Goal: Information Seeking & Learning: Understand process/instructions

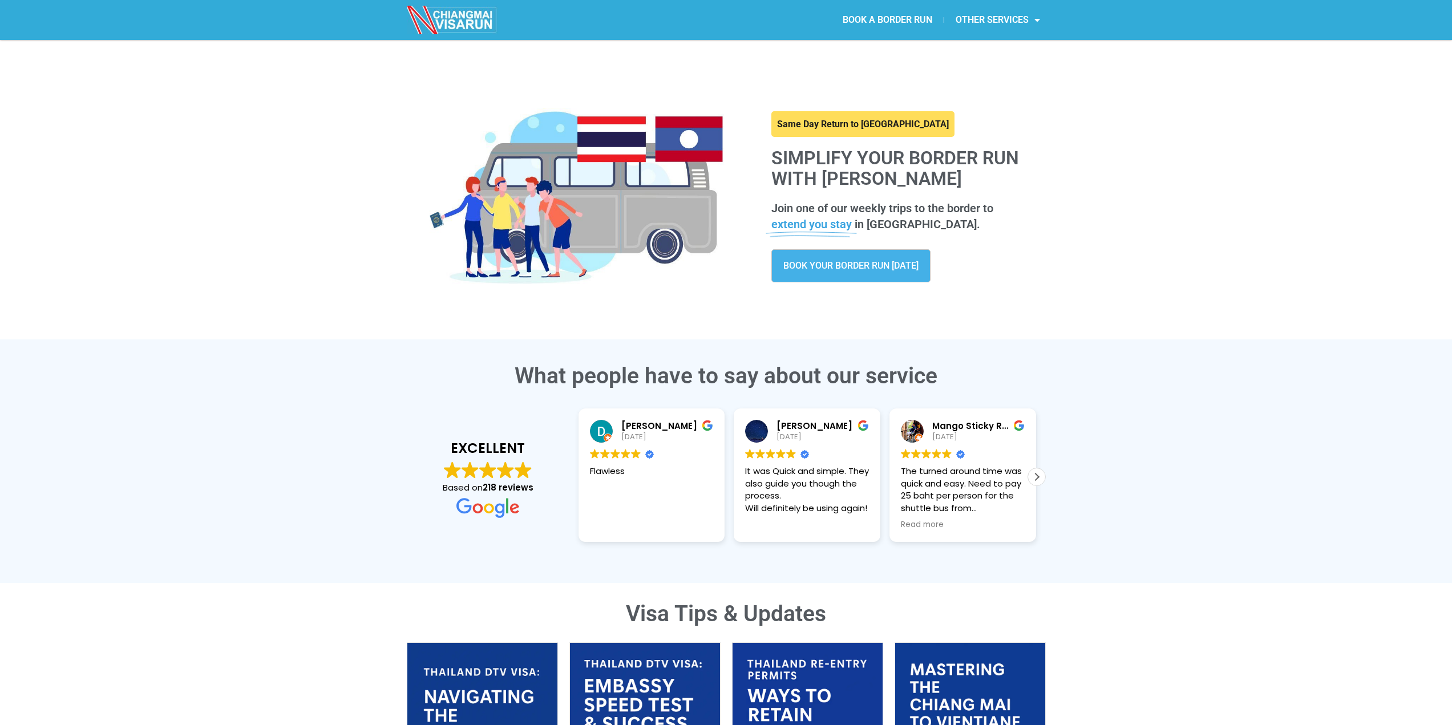
click at [833, 269] on span "BOOK YOUR BORDER RUN [DATE]" at bounding box center [850, 265] width 135 height 9
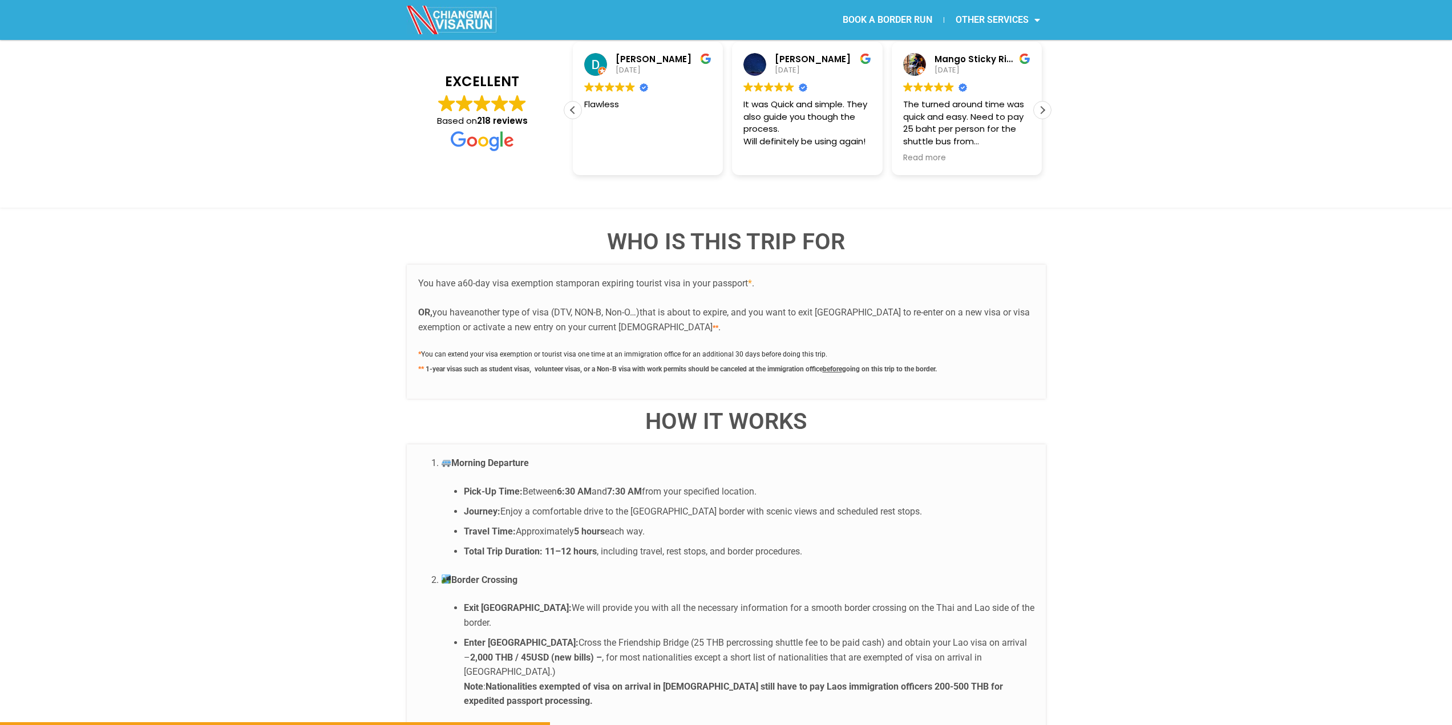
scroll to position [1978, 0]
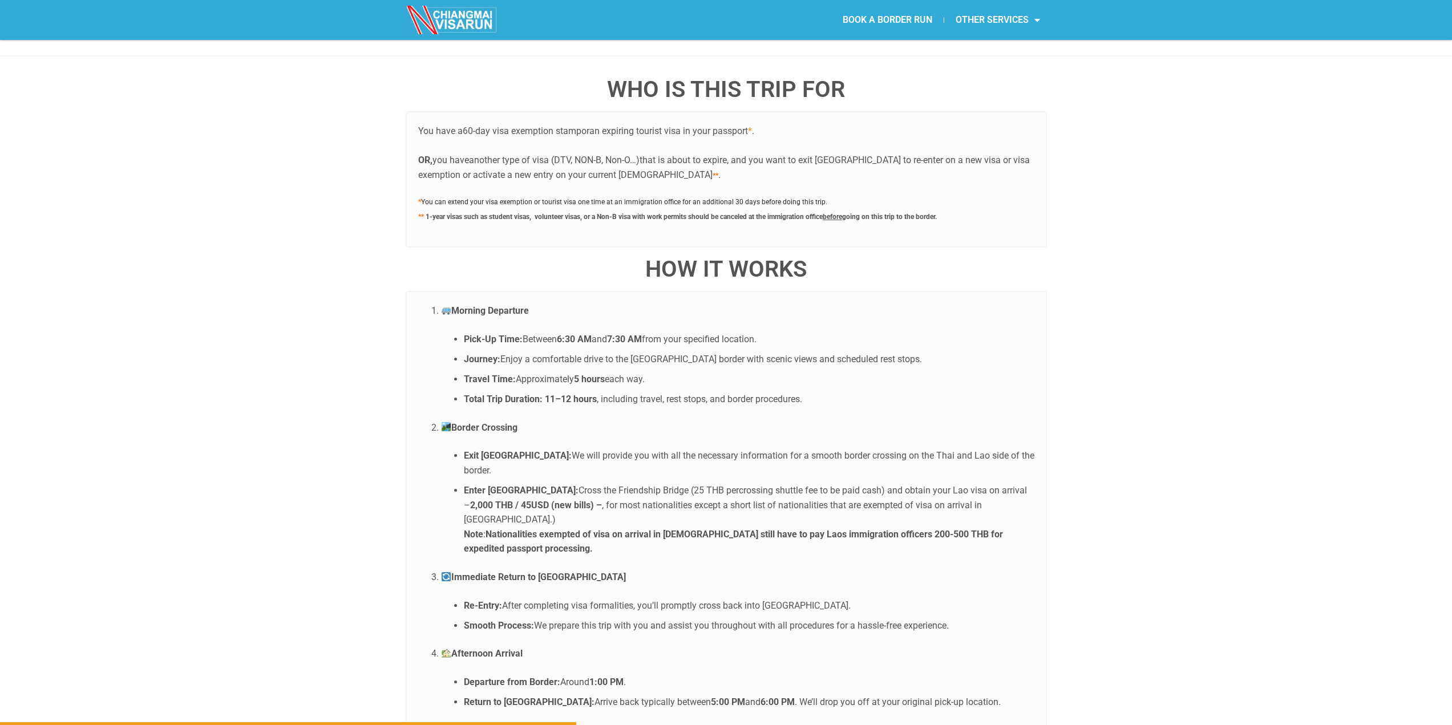
drag, startPoint x: 493, startPoint y: 349, endPoint x: 640, endPoint y: 351, distance: 146.7
click at [640, 372] on li "Travel Time: Approximately 5 hours each way." at bounding box center [749, 379] width 571 height 15
drag, startPoint x: 511, startPoint y: 370, endPoint x: 694, endPoint y: 373, distance: 183.2
click at [694, 392] on li "Total Trip Duration: 11–12 hours , including travel, rest stops, and border pro…" at bounding box center [749, 399] width 571 height 15
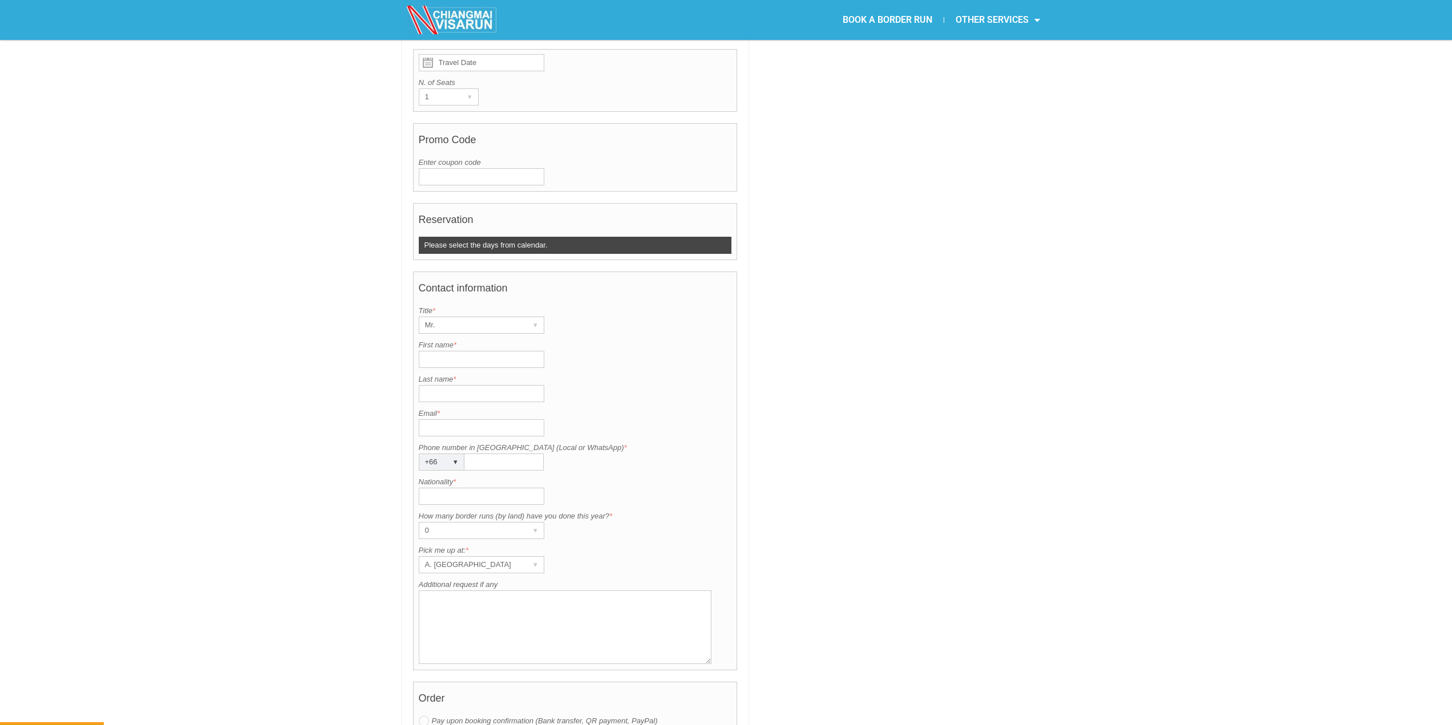
scroll to position [152, 0]
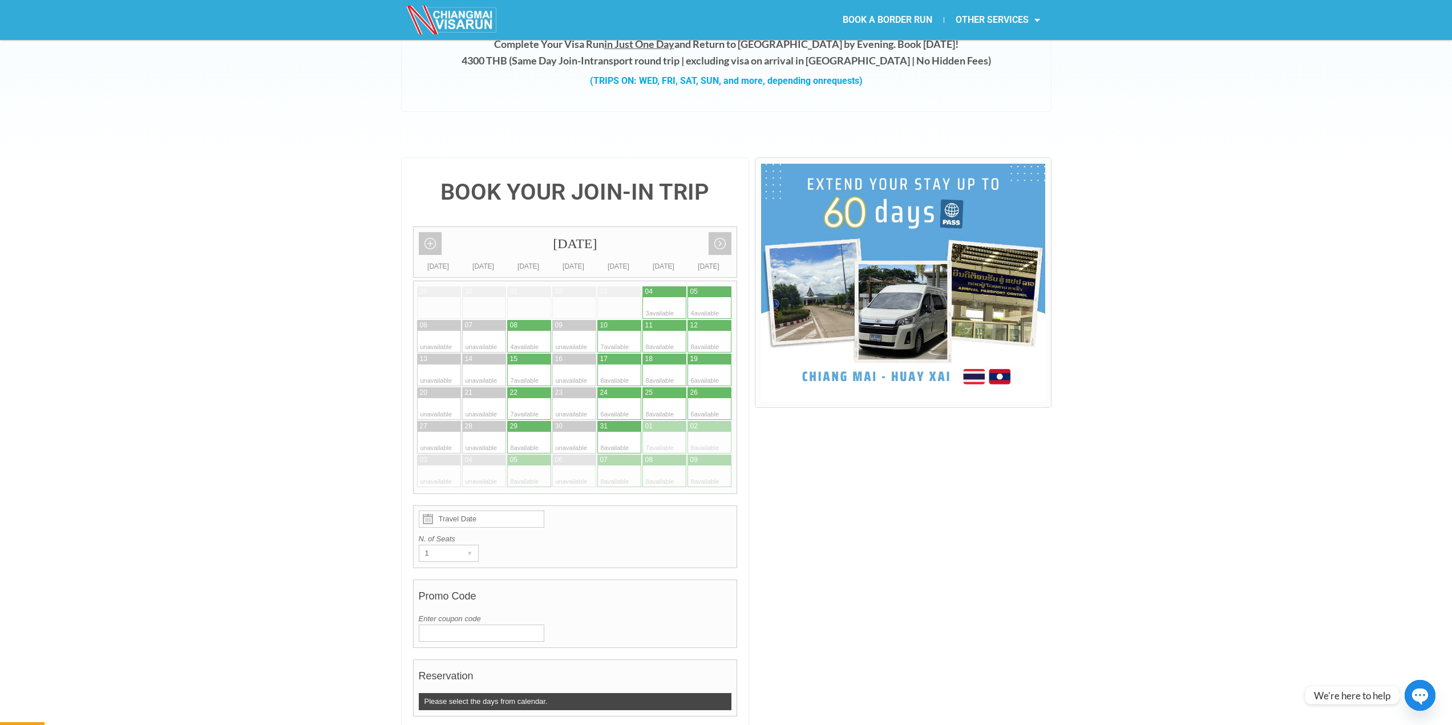
click at [618, 331] on div at bounding box center [608, 342] width 22 height 22
type input "10 October 2025"
radio input "true"
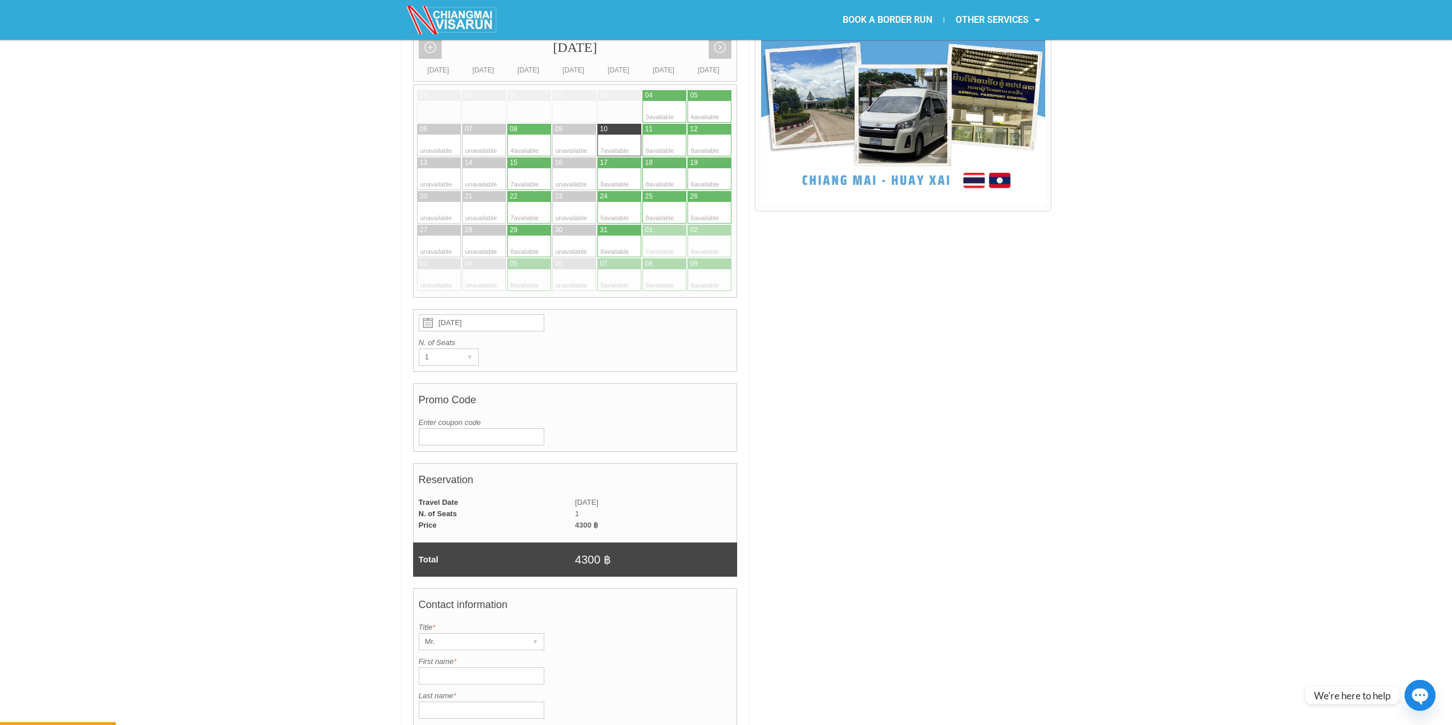
scroll to position [500, 0]
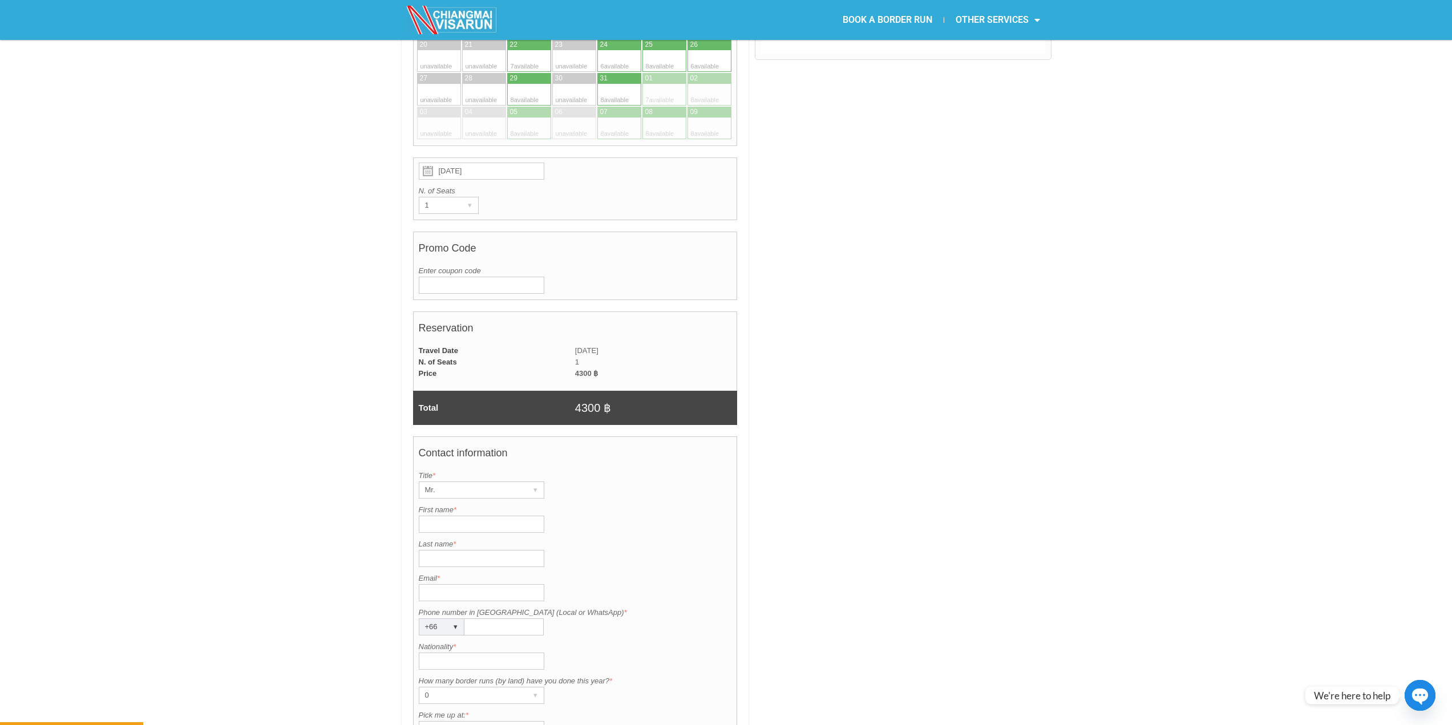
click at [582, 368] on td "4300 ฿" at bounding box center [656, 373] width 162 height 11
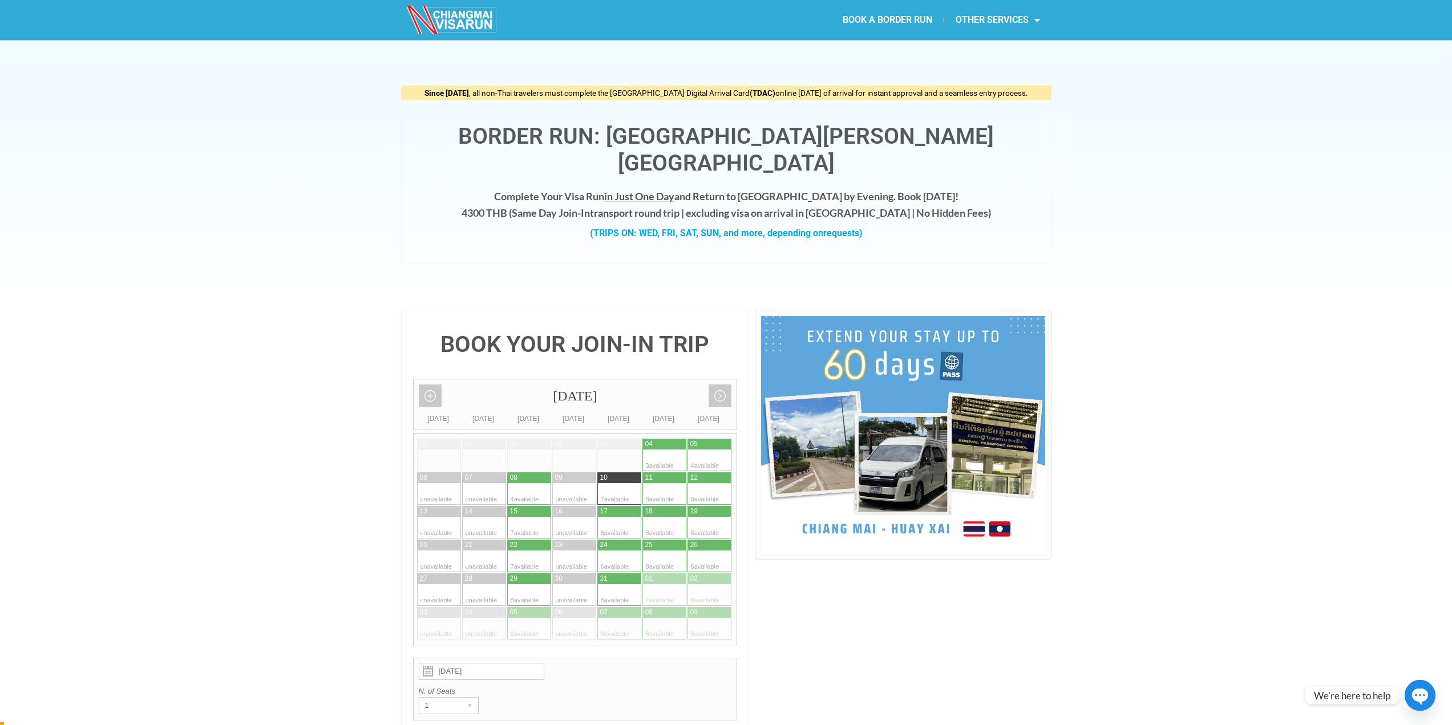
scroll to position [304, 0]
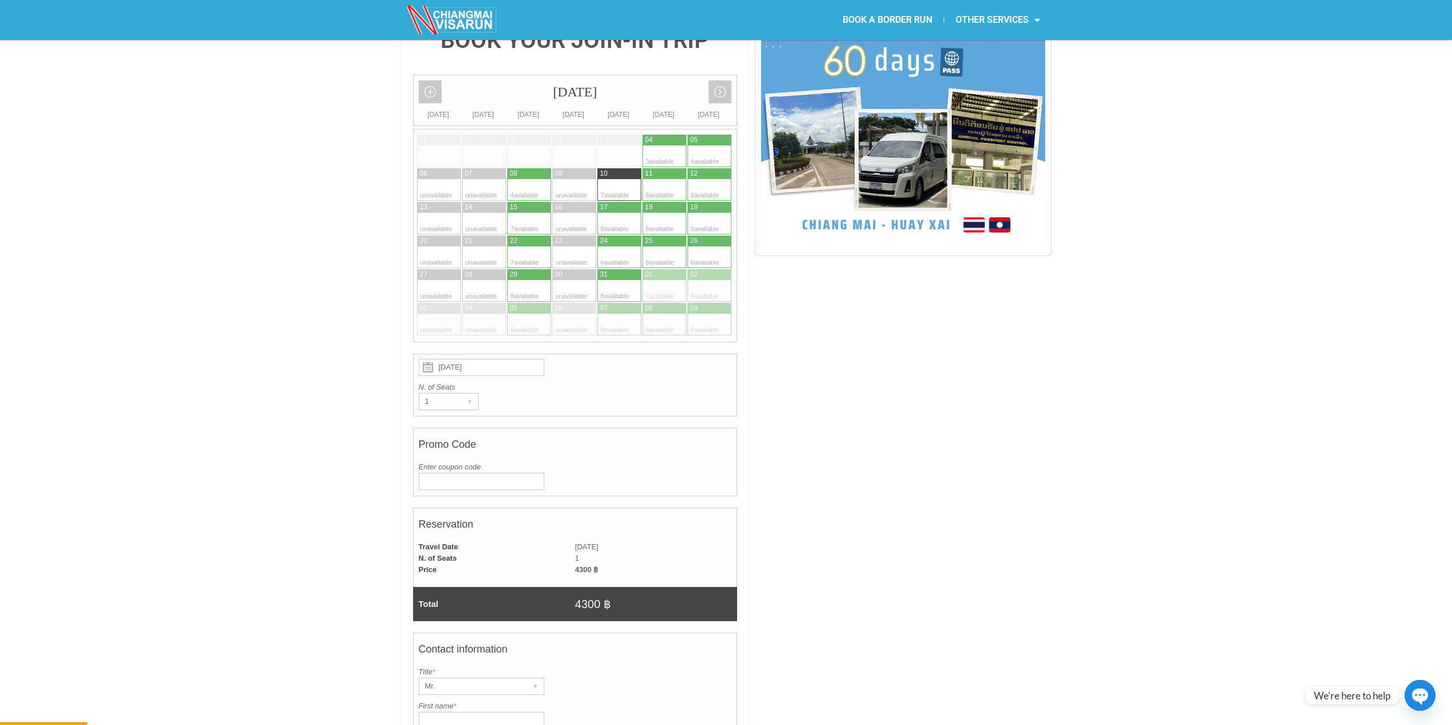
click at [497, 553] on td "N. of Seats" at bounding box center [494, 558] width 162 height 11
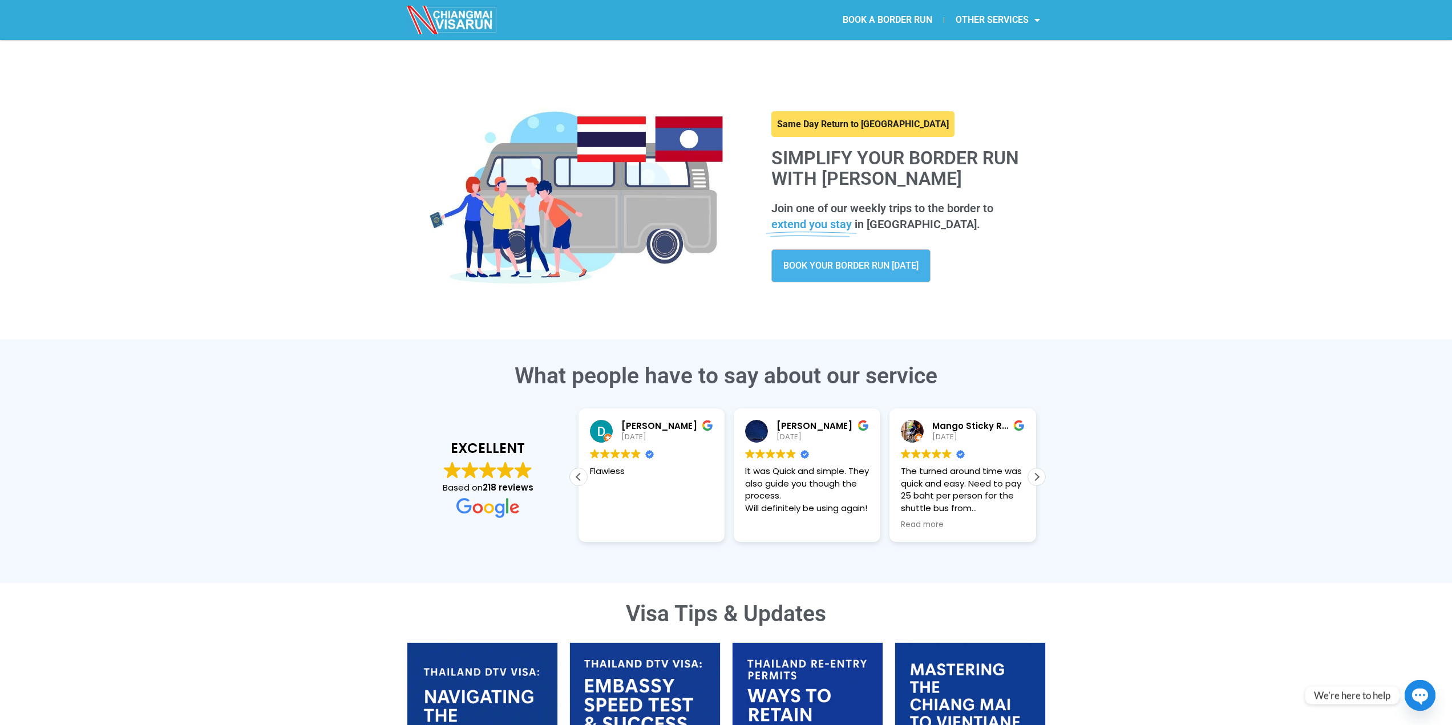
click at [831, 269] on span "BOOK YOUR BORDER RUN [DATE]" at bounding box center [850, 265] width 135 height 9
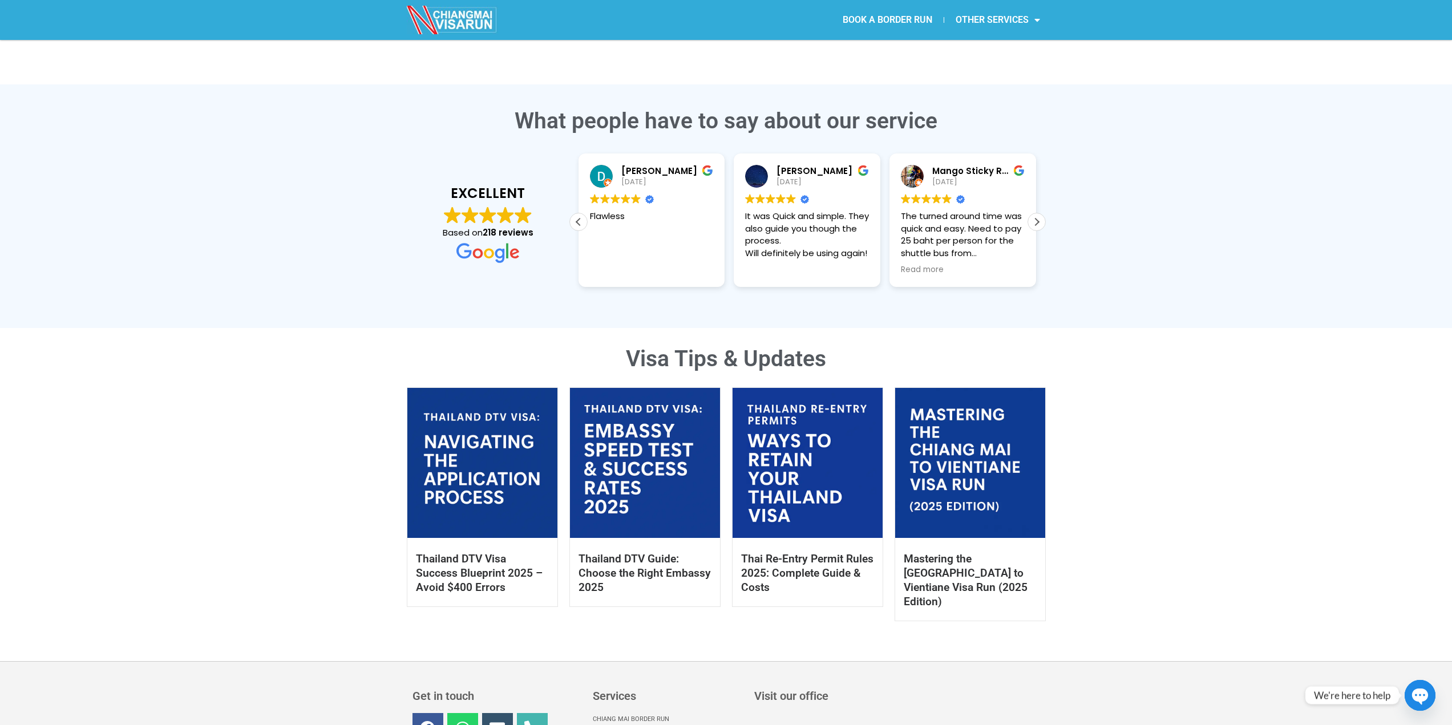
scroll to position [457, 0]
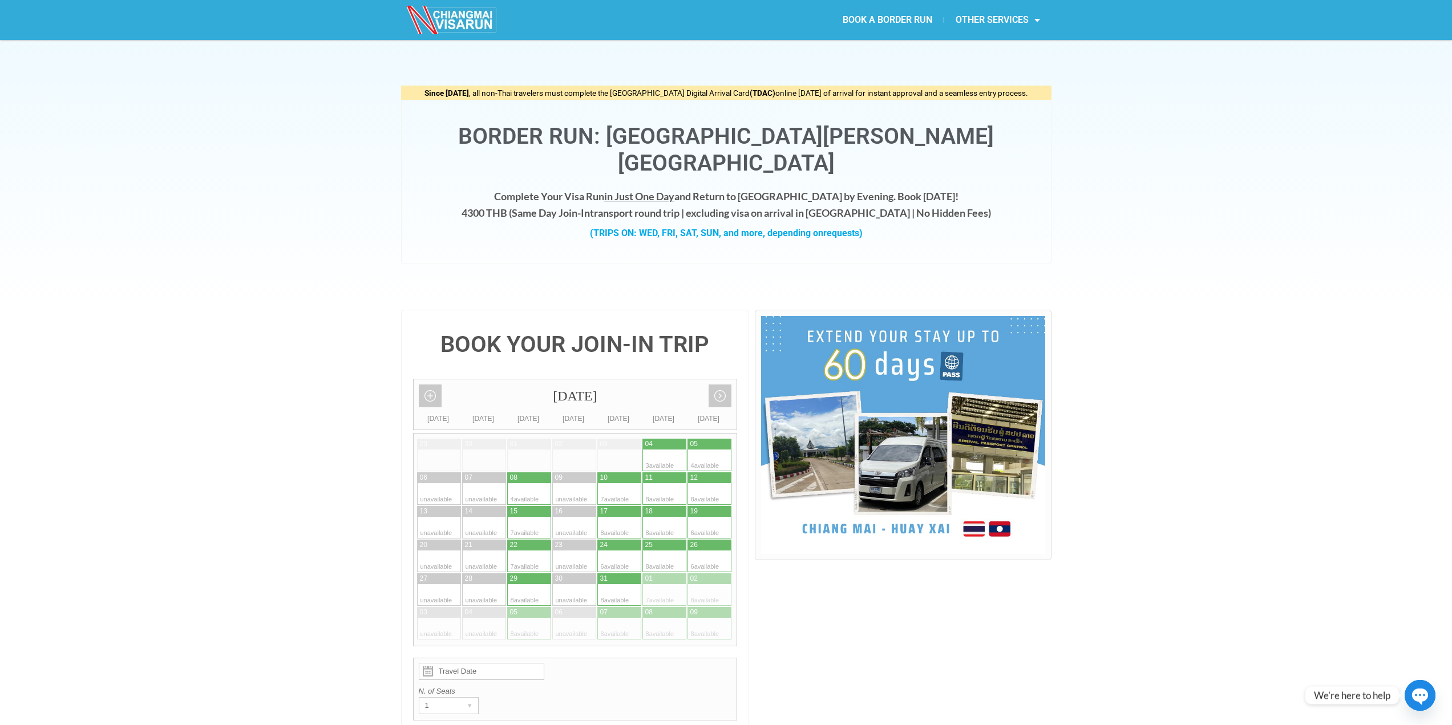
drag, startPoint x: 561, startPoint y: 172, endPoint x: 613, endPoint y: 170, distance: 52.5
click at [612, 188] on h4 "Complete Your Visa Run in Just One Day and Return to [GEOGRAPHIC_DATA] by Eveni…" at bounding box center [726, 204] width 627 height 33
drag, startPoint x: 721, startPoint y: 172, endPoint x: 903, endPoint y: 175, distance: 182.0
click at [903, 188] on h4 "Complete Your Visa Run in Just One Day and Return to [GEOGRAPHIC_DATA] by Eveni…" at bounding box center [726, 204] width 627 height 33
drag, startPoint x: 500, startPoint y: 185, endPoint x: 952, endPoint y: 184, distance: 452.5
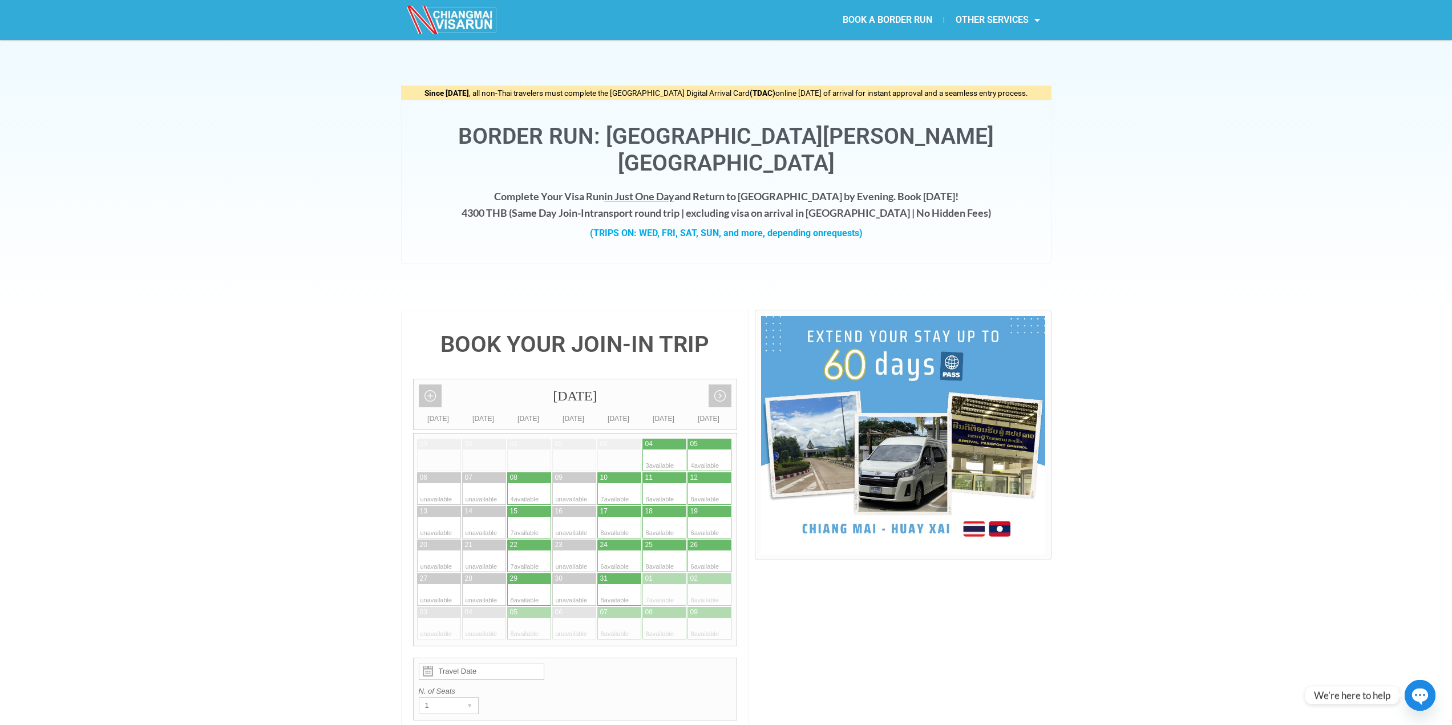
click at [945, 188] on h4 "Complete Your Visa Run in Just One Day and Return to [GEOGRAPHIC_DATA] by Eveni…" at bounding box center [726, 204] width 627 height 33
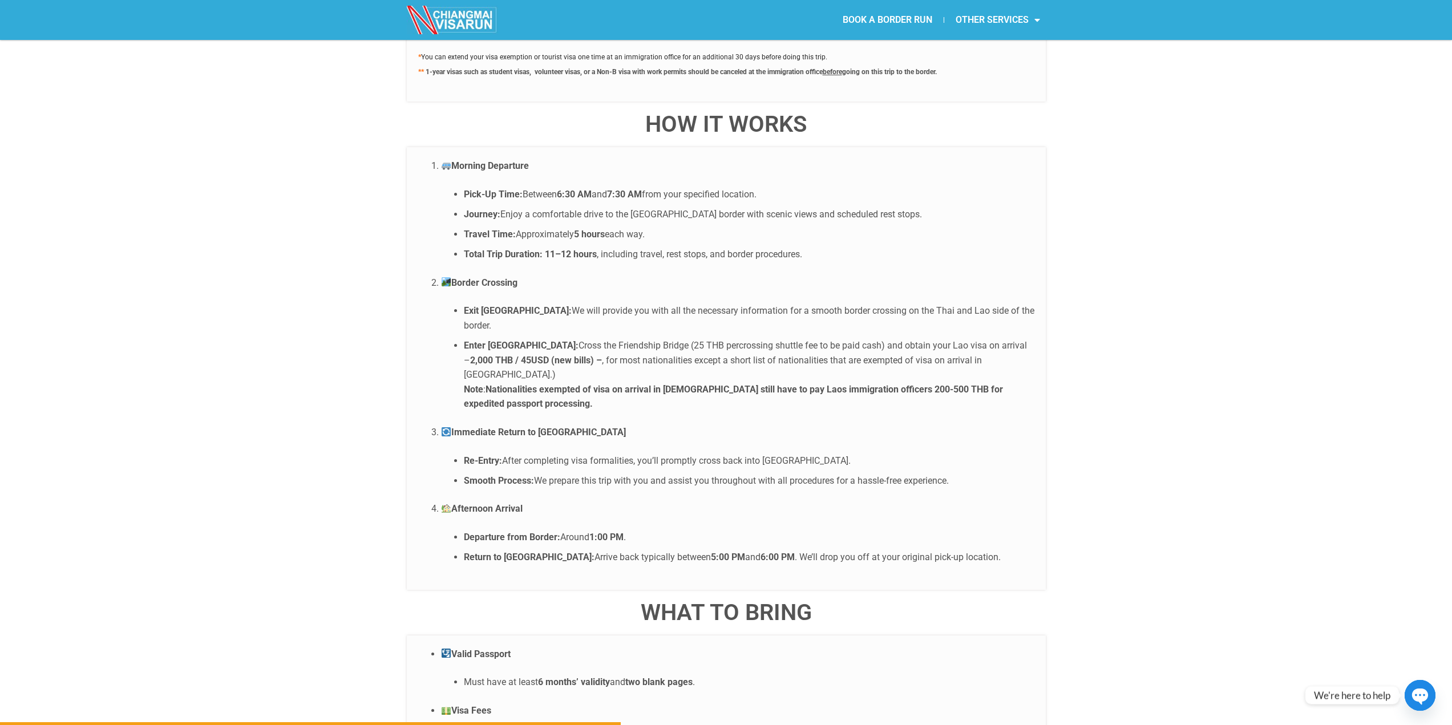
scroll to position [2130, 0]
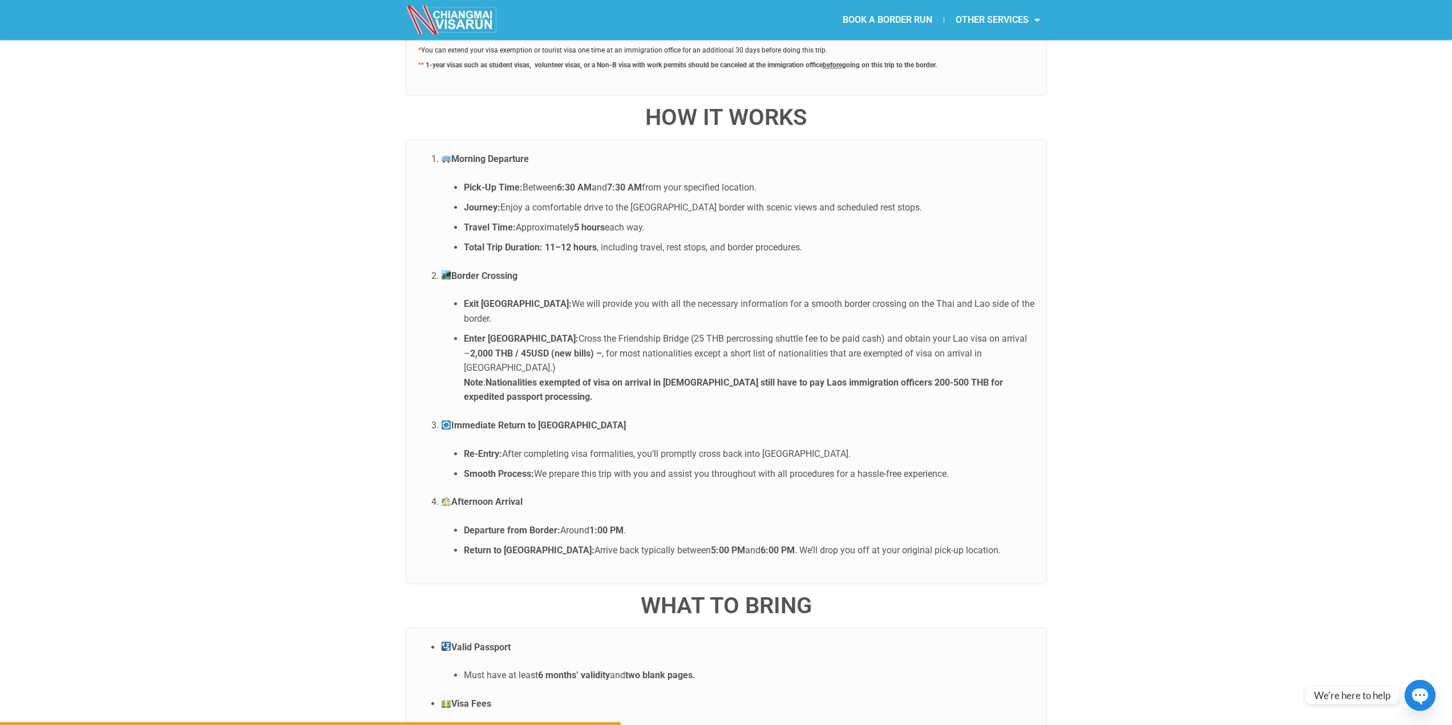
drag, startPoint x: 478, startPoint y: 296, endPoint x: 547, endPoint y: 297, distance: 69.1
click at [548, 332] on li "Enter [GEOGRAPHIC_DATA]: Cross the Friendship Bridge (25 THB percrossing shuttl…" at bounding box center [749, 368] width 571 height 73
drag, startPoint x: 592, startPoint y: 311, endPoint x: 718, endPoint y: 306, distance: 126.8
click at [718, 332] on li "Enter [GEOGRAPHIC_DATA]: Cross the Friendship Bridge (25 THB percrossing shuttl…" at bounding box center [749, 368] width 571 height 73
drag, startPoint x: 807, startPoint y: 310, endPoint x: 947, endPoint y: 310, distance: 139.2
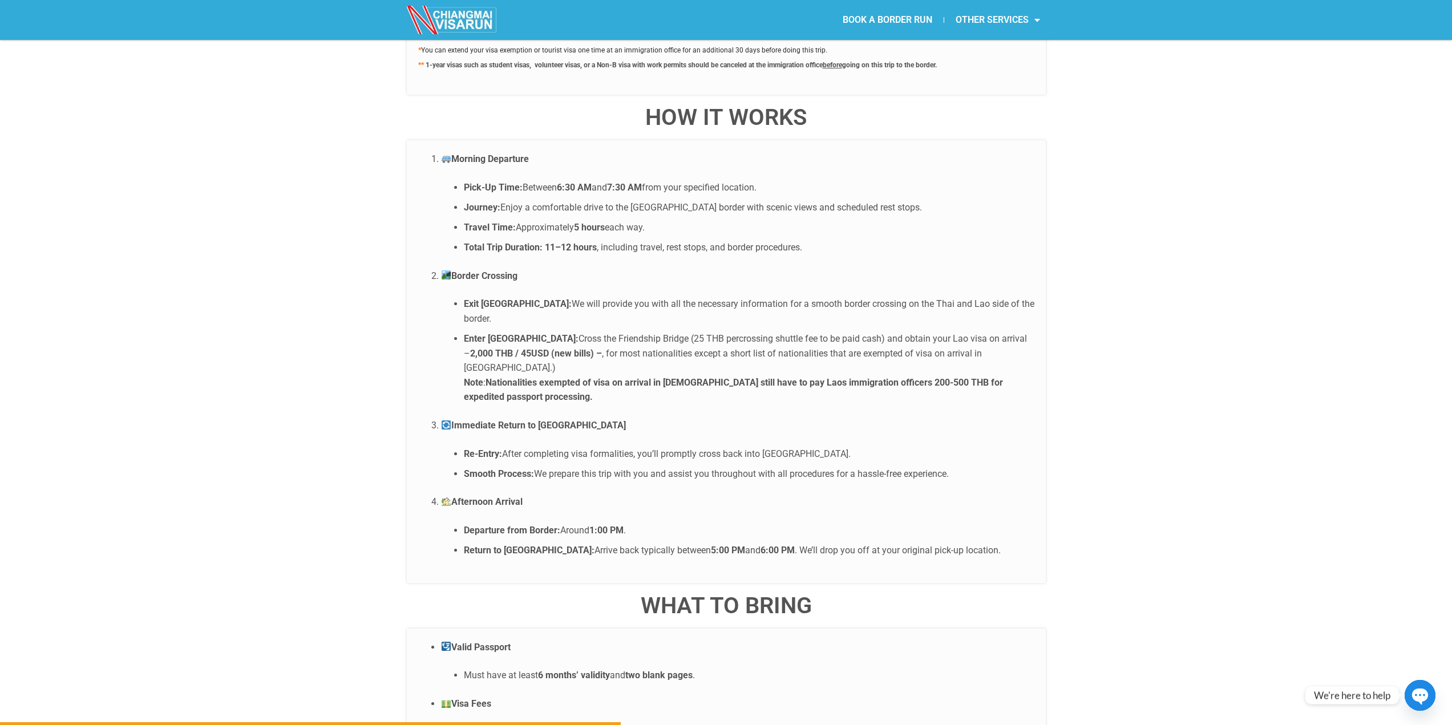
click at [947, 332] on li "Enter [GEOGRAPHIC_DATA]: Cross the Friendship Bridge (25 THB percrossing shuttl…" at bounding box center [749, 368] width 571 height 73
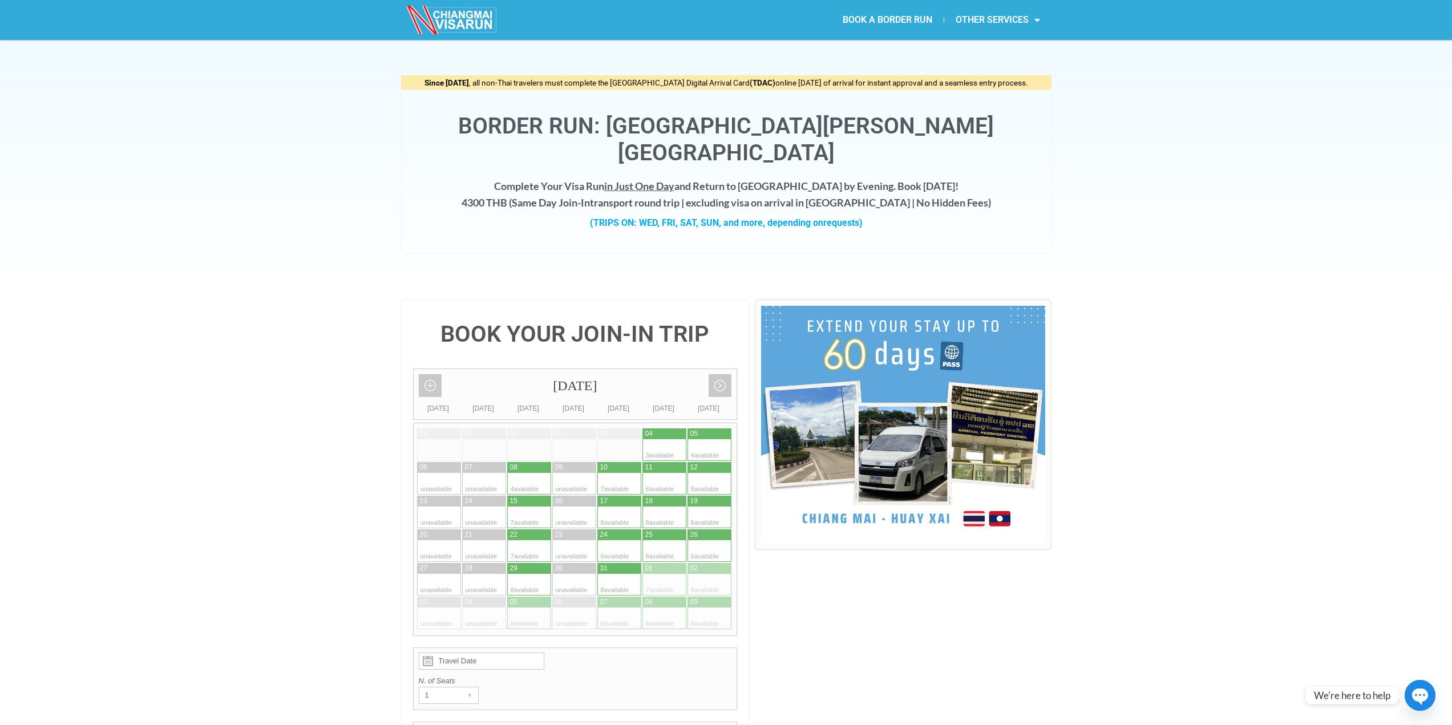
scroll to position [0, 0]
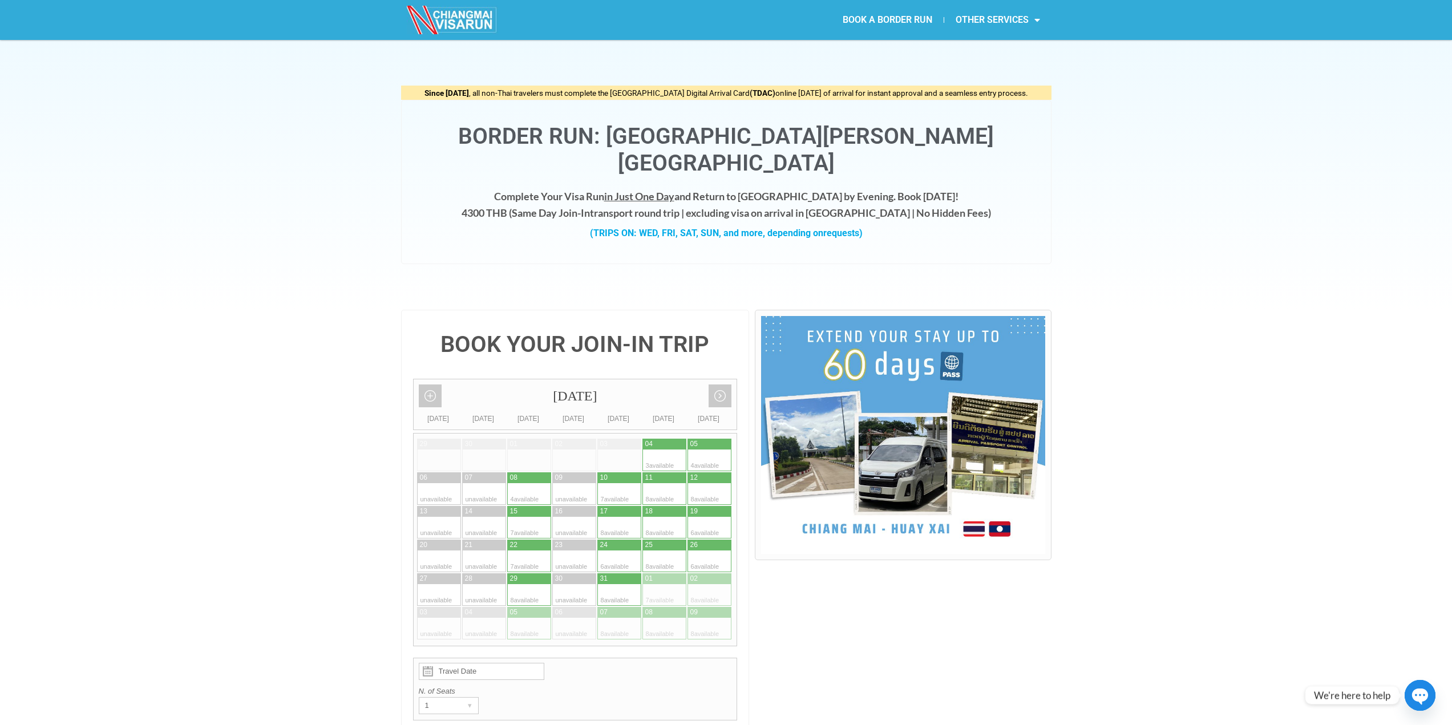
drag, startPoint x: 556, startPoint y: 187, endPoint x: 938, endPoint y: 188, distance: 381.2
click at [935, 188] on h4 "Complete Your Visa Run in Just One Day and Return to [GEOGRAPHIC_DATA] by Eveni…" at bounding box center [726, 204] width 627 height 33
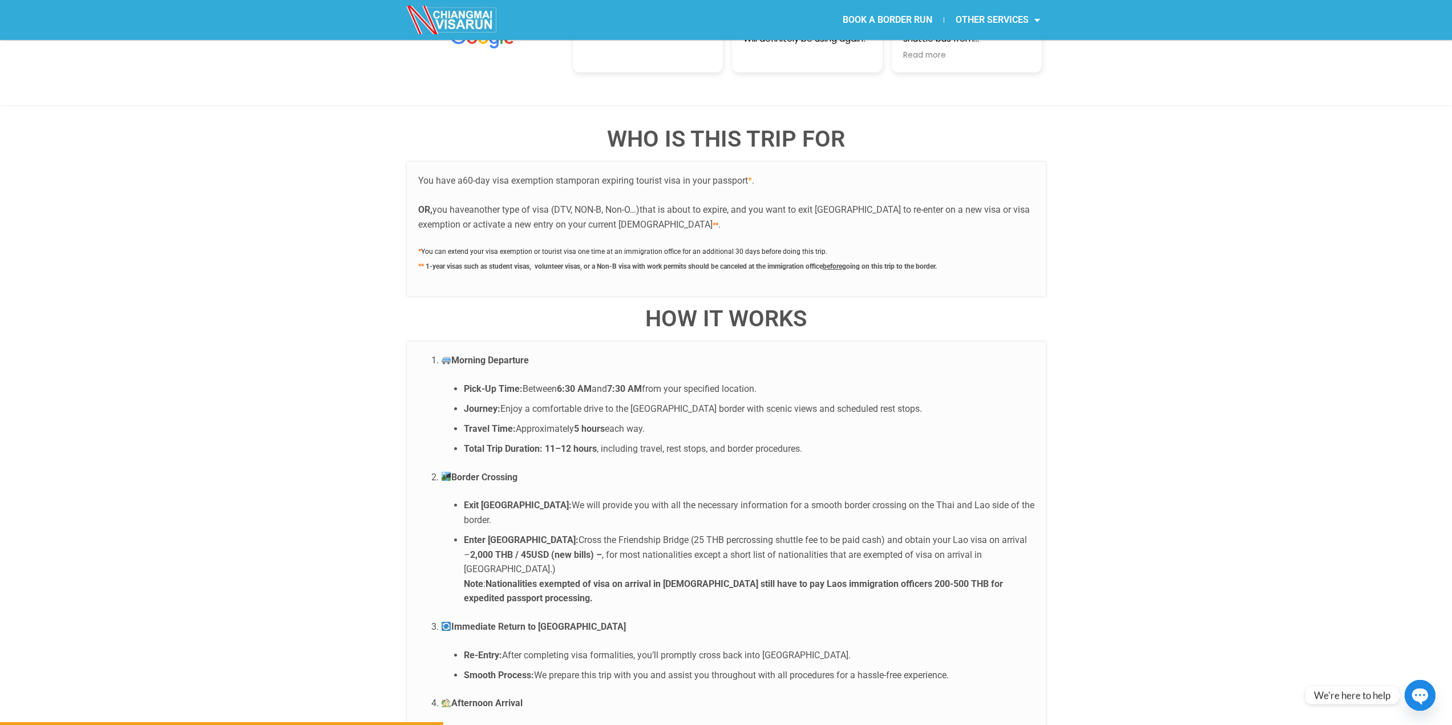
scroll to position [1978, 0]
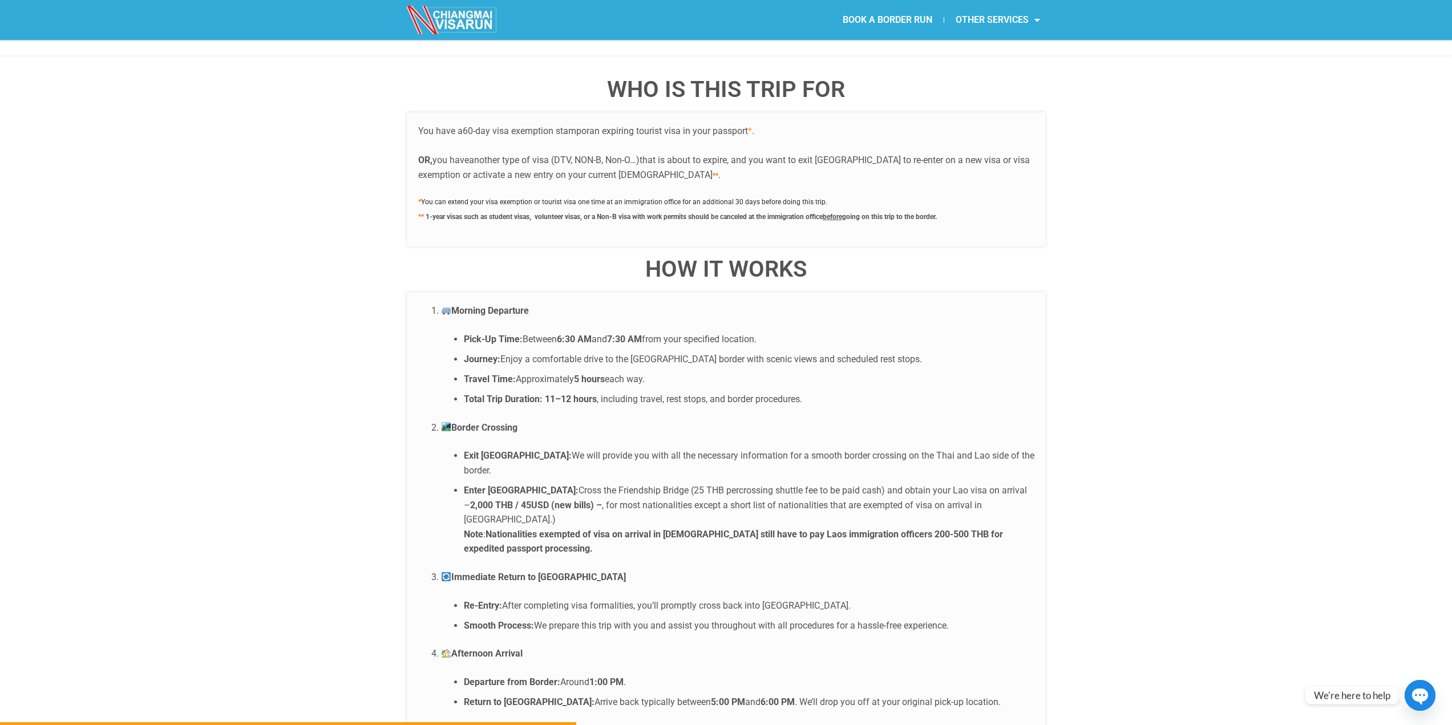
drag, startPoint x: 647, startPoint y: 188, endPoint x: 775, endPoint y: 168, distance: 129.4
click at [775, 194] on p "* You can extend your visa exemption or tourist visa one time at an immigration…" at bounding box center [726, 208] width 616 height 29
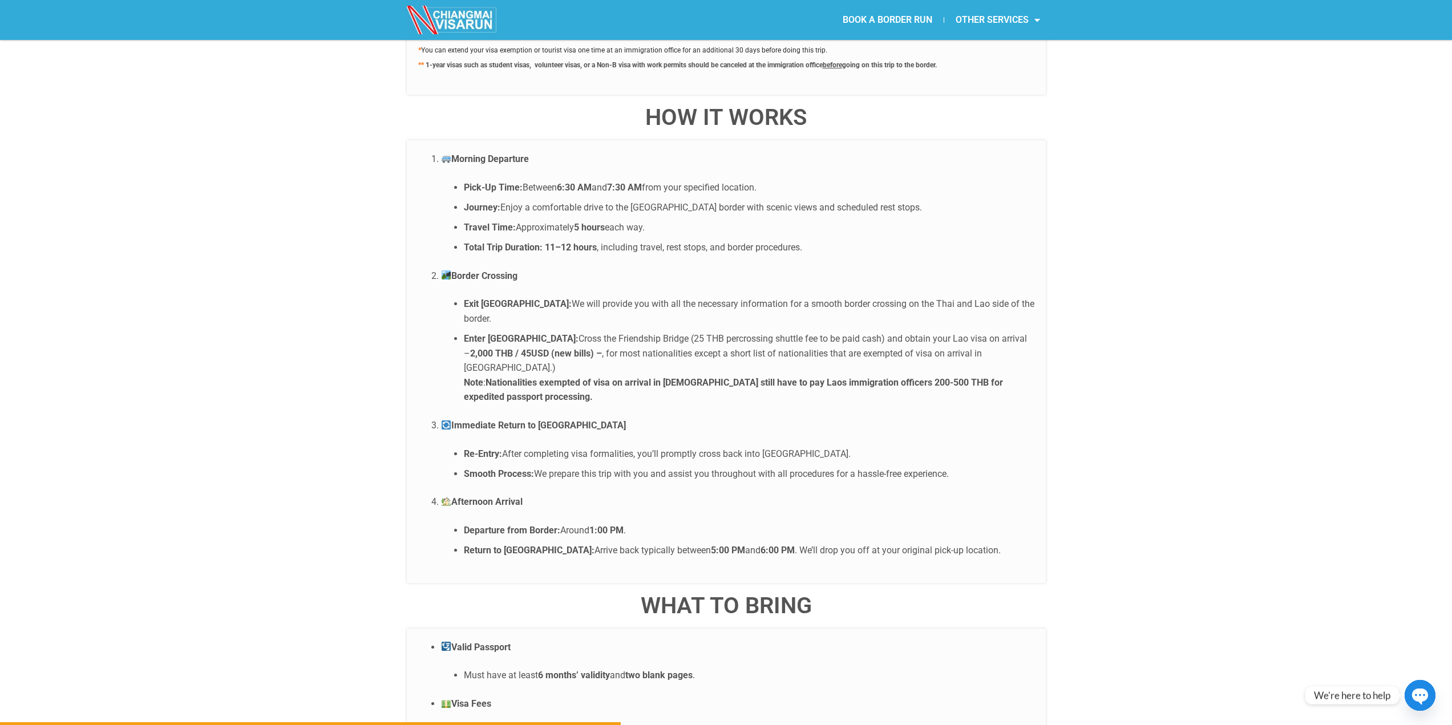
drag, startPoint x: 607, startPoint y: 301, endPoint x: 562, endPoint y: 346, distance: 63.3
click at [562, 346] on li "Enter [GEOGRAPHIC_DATA]: Cross the Friendship Bridge (25 THB percrossing shuttl…" at bounding box center [749, 368] width 571 height 73
drag, startPoint x: 534, startPoint y: 399, endPoint x: 573, endPoint y: 434, distance: 53.0
click at [579, 447] on li "Re-Entry: After completing visa formalities, you’ll promptly cross back into [G…" at bounding box center [749, 454] width 571 height 15
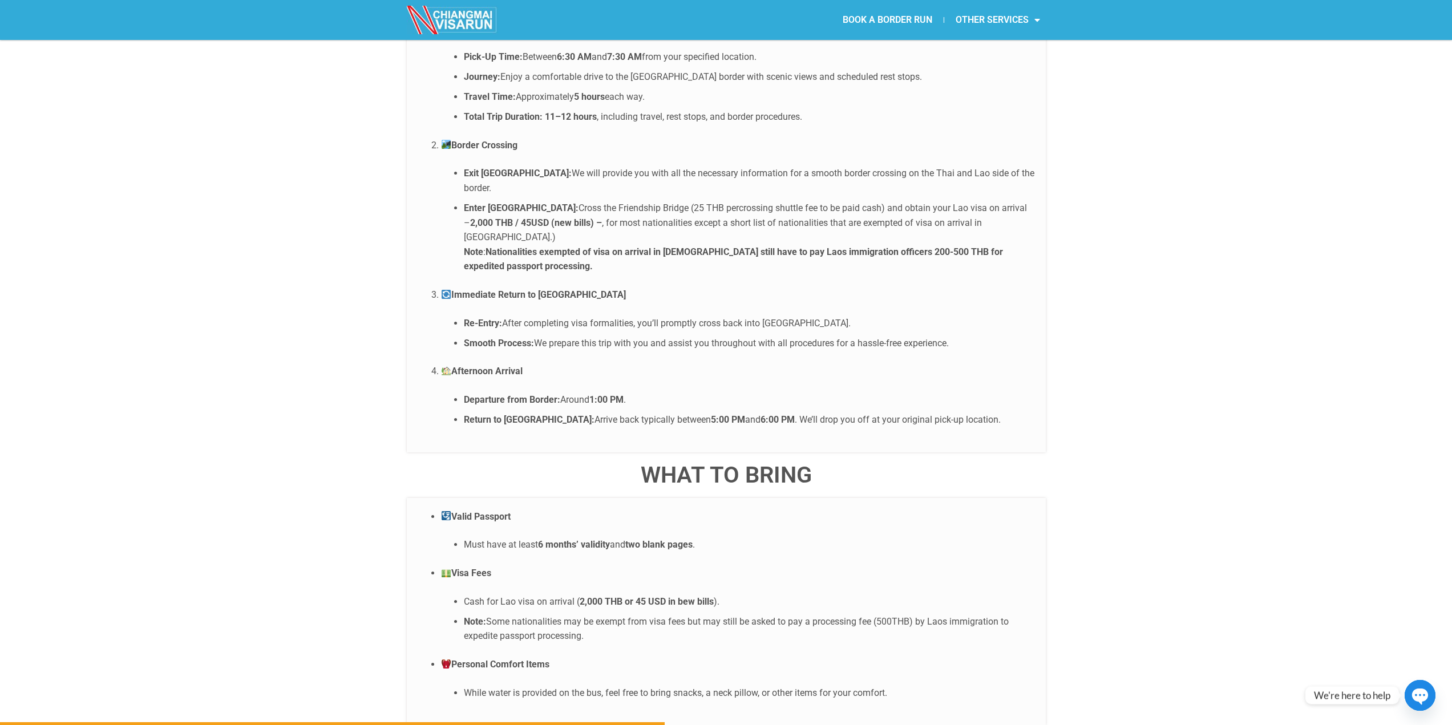
scroll to position [2283, 0]
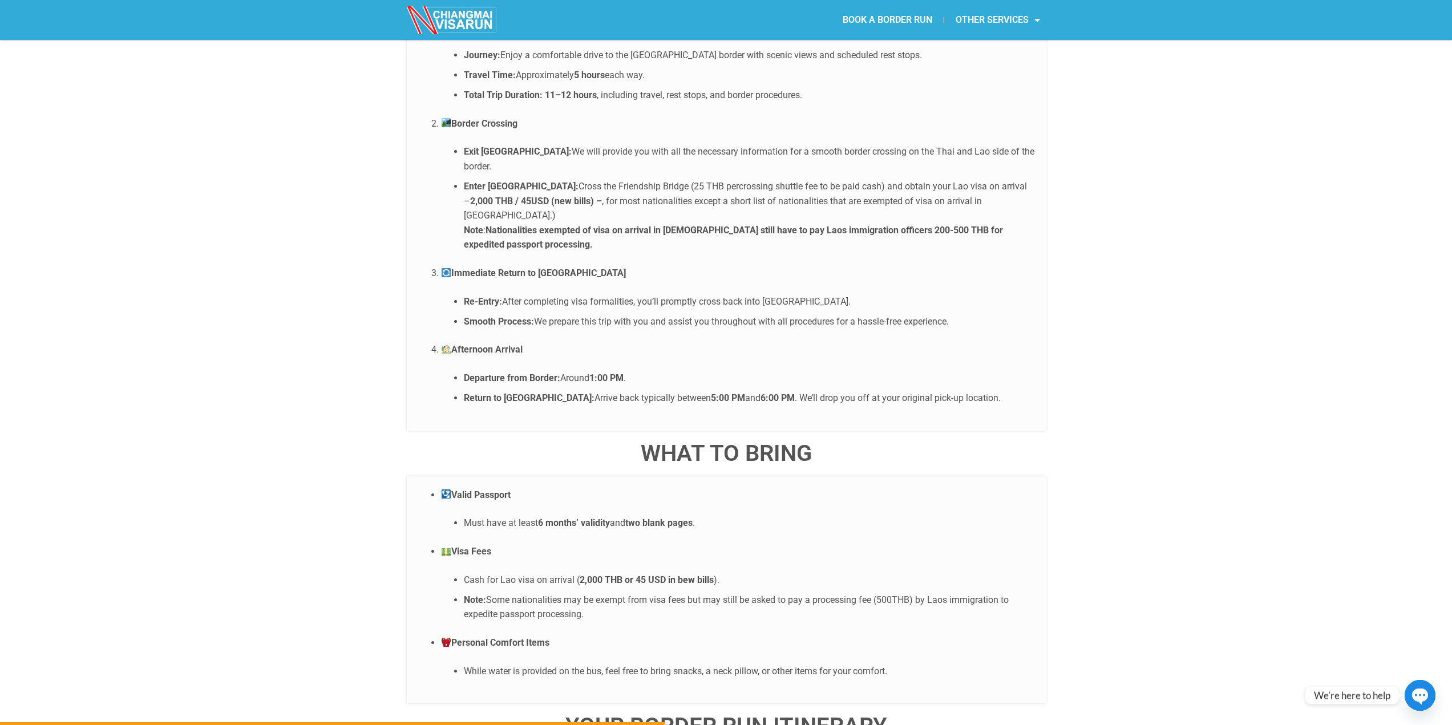
drag, startPoint x: 628, startPoint y: 338, endPoint x: 931, endPoint y: 339, distance: 303.6
click at [939, 391] on li "Return to [GEOGRAPHIC_DATA]: Arrive back typically between 5:00 PM and 6:00 PM …" at bounding box center [749, 398] width 571 height 15
drag, startPoint x: 512, startPoint y: 468, endPoint x: 572, endPoint y: 475, distance: 60.2
click at [565, 516] on li "Must have at least 6 months’ validity and two blank pages ." at bounding box center [749, 523] width 571 height 15
drag, startPoint x: 478, startPoint y: 527, endPoint x: 667, endPoint y: 530, distance: 189.5
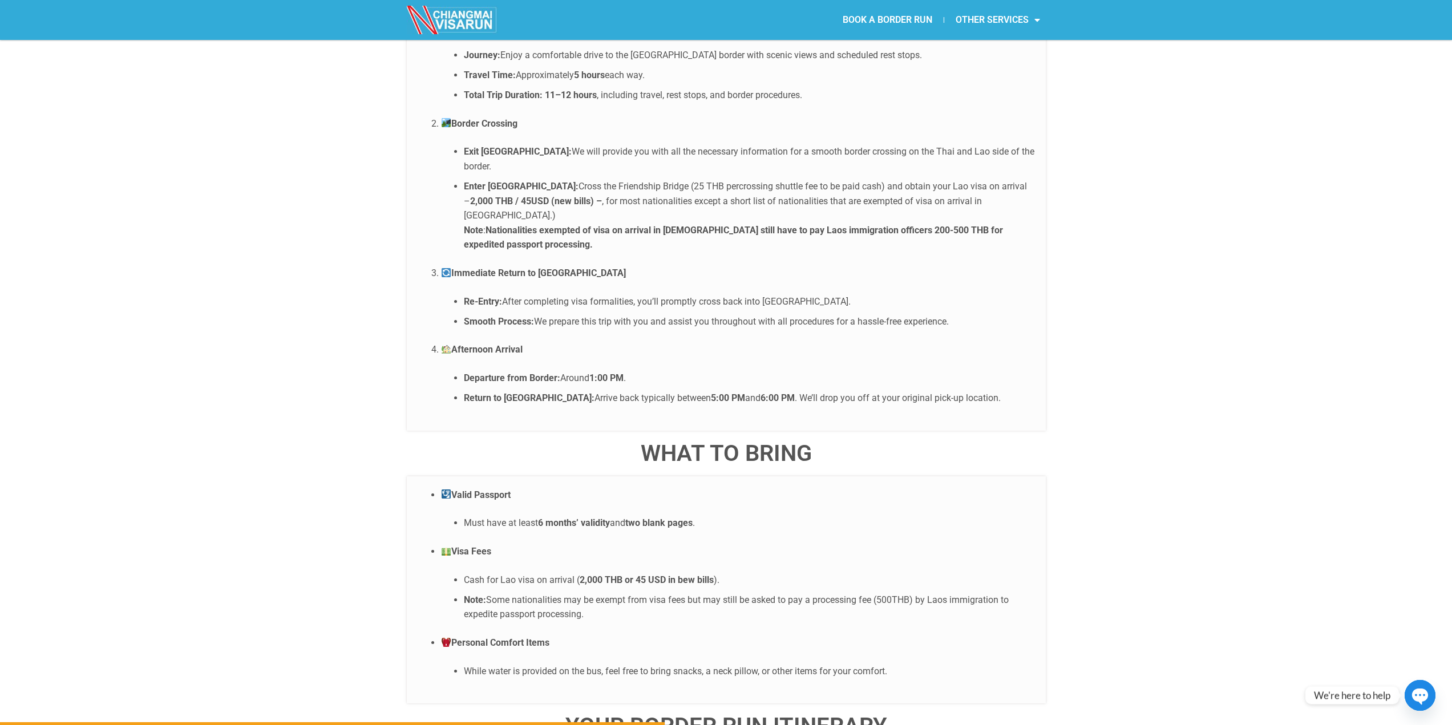
click at [667, 573] on li "Cash for Lao visa on arrival ( 2,000 THB or 45 USD in bew bills )." at bounding box center [749, 580] width 571 height 15
drag, startPoint x: 494, startPoint y: 544, endPoint x: 588, endPoint y: 561, distance: 95.7
click at [588, 593] on li "Note: Some nationalities may be exempt from visa fees but may still be asked to…" at bounding box center [749, 607] width 571 height 29
drag, startPoint x: 482, startPoint y: 587, endPoint x: 576, endPoint y: 587, distance: 94.7
click at [569, 636] on p "Personal Comfort Items" at bounding box center [737, 643] width 593 height 15
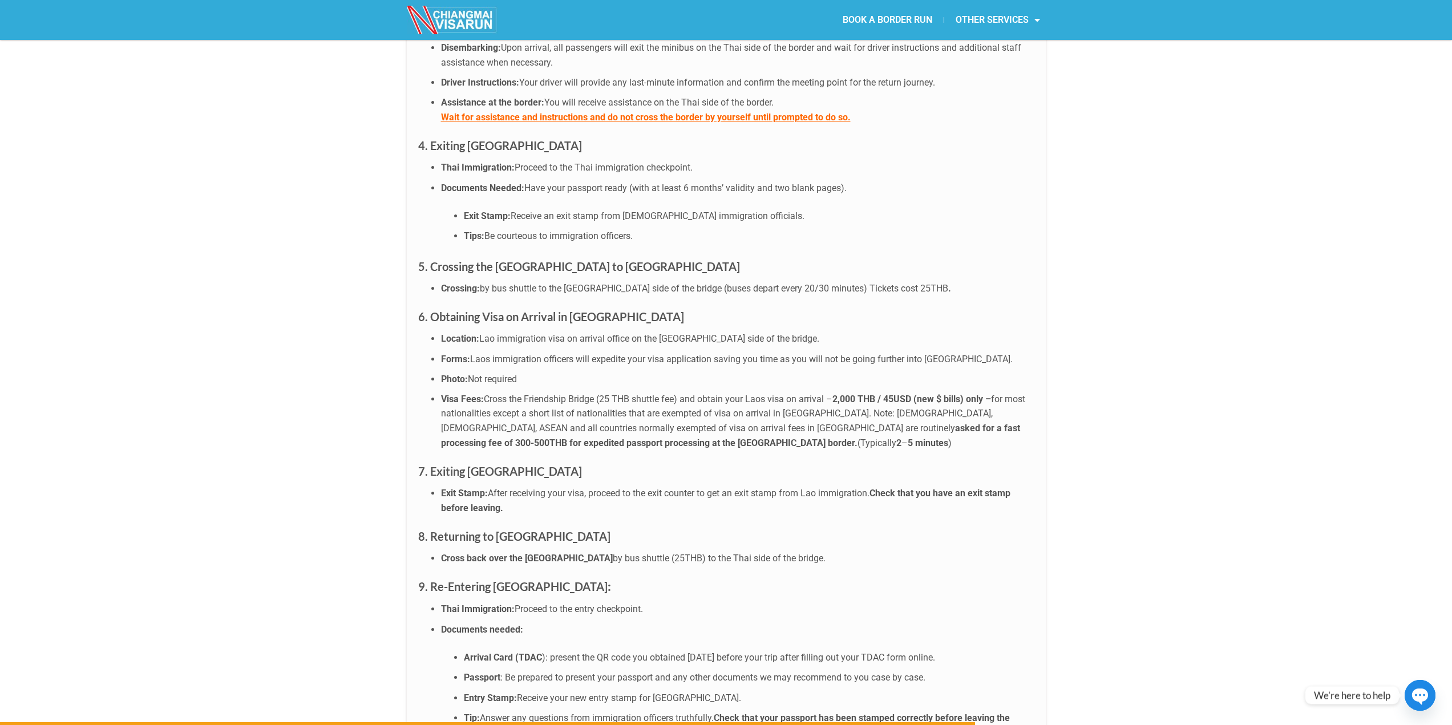
scroll to position [3348, 0]
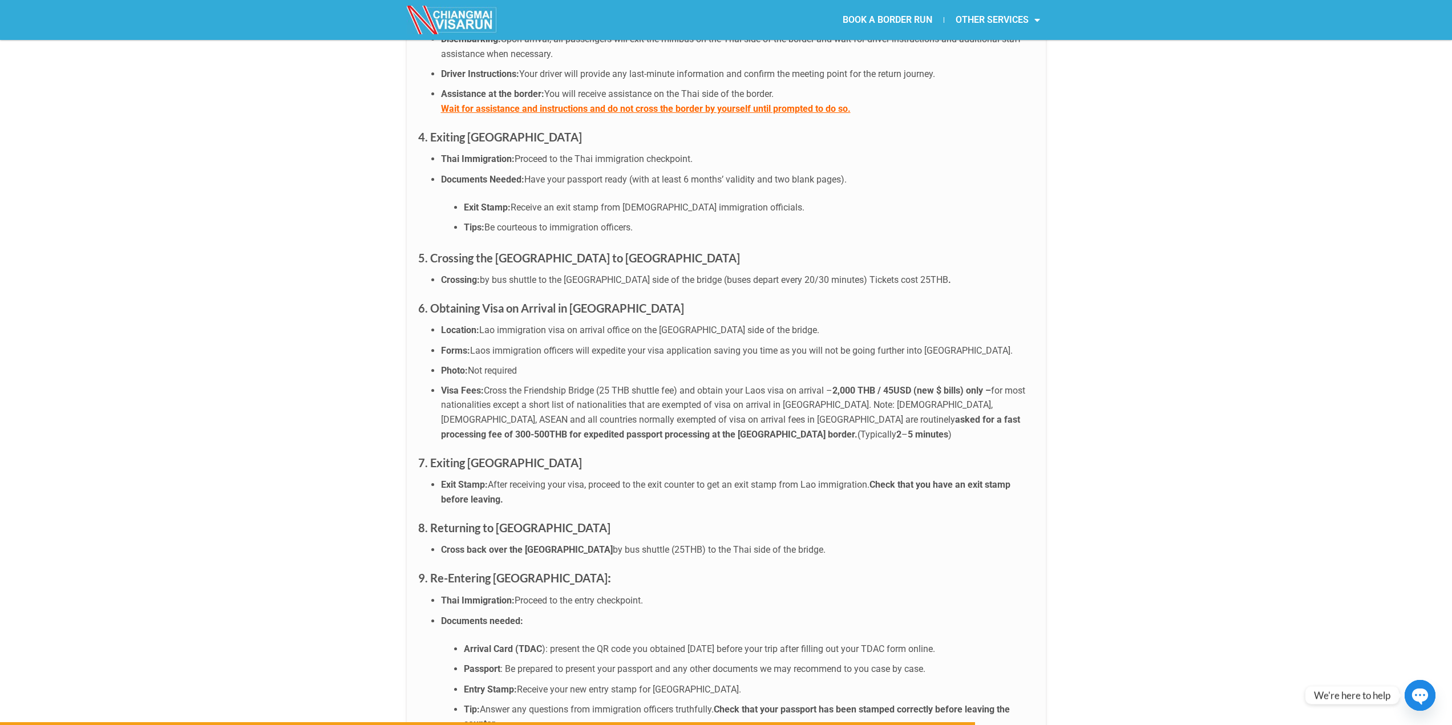
drag, startPoint x: 604, startPoint y: 224, endPoint x: 786, endPoint y: 229, distance: 182.1
click at [773, 273] on li "Crossing: by bus shuttle to the Laos side of the bridge (buses depart every 20/…" at bounding box center [737, 280] width 593 height 15
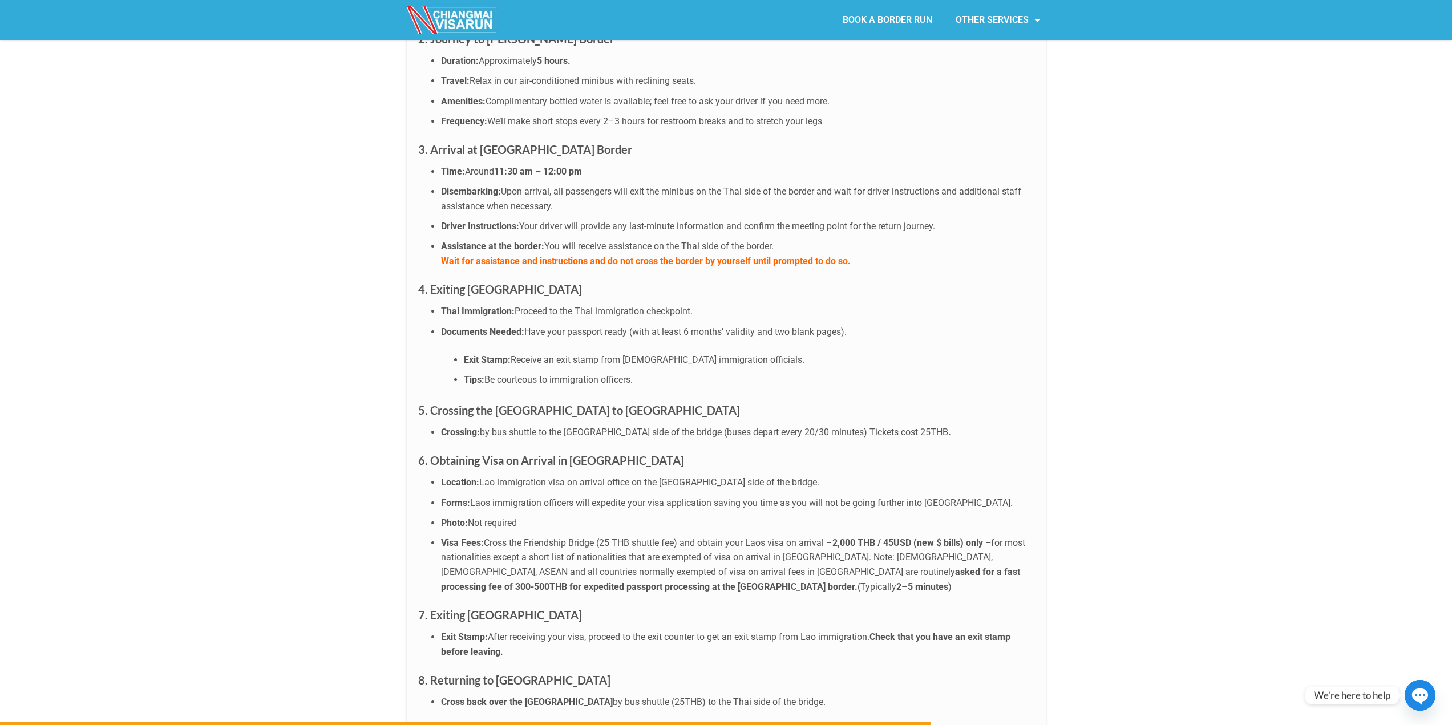
drag, startPoint x: 538, startPoint y: 259, endPoint x: 678, endPoint y: 284, distance: 143.2
click at [719, 304] on ul "Thai Immigration: Proceed to the Thai immigration checkpoint. Documents Needed:…" at bounding box center [726, 345] width 616 height 83
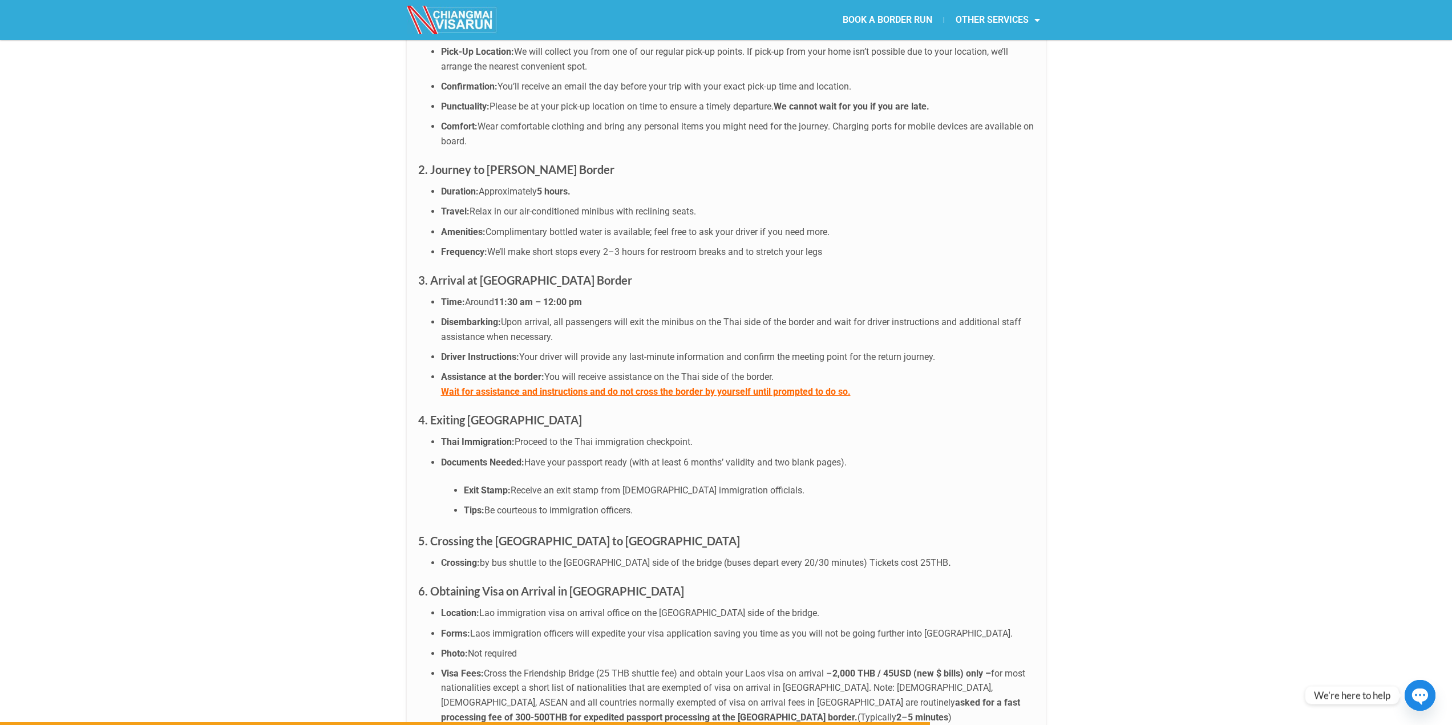
scroll to position [3043, 0]
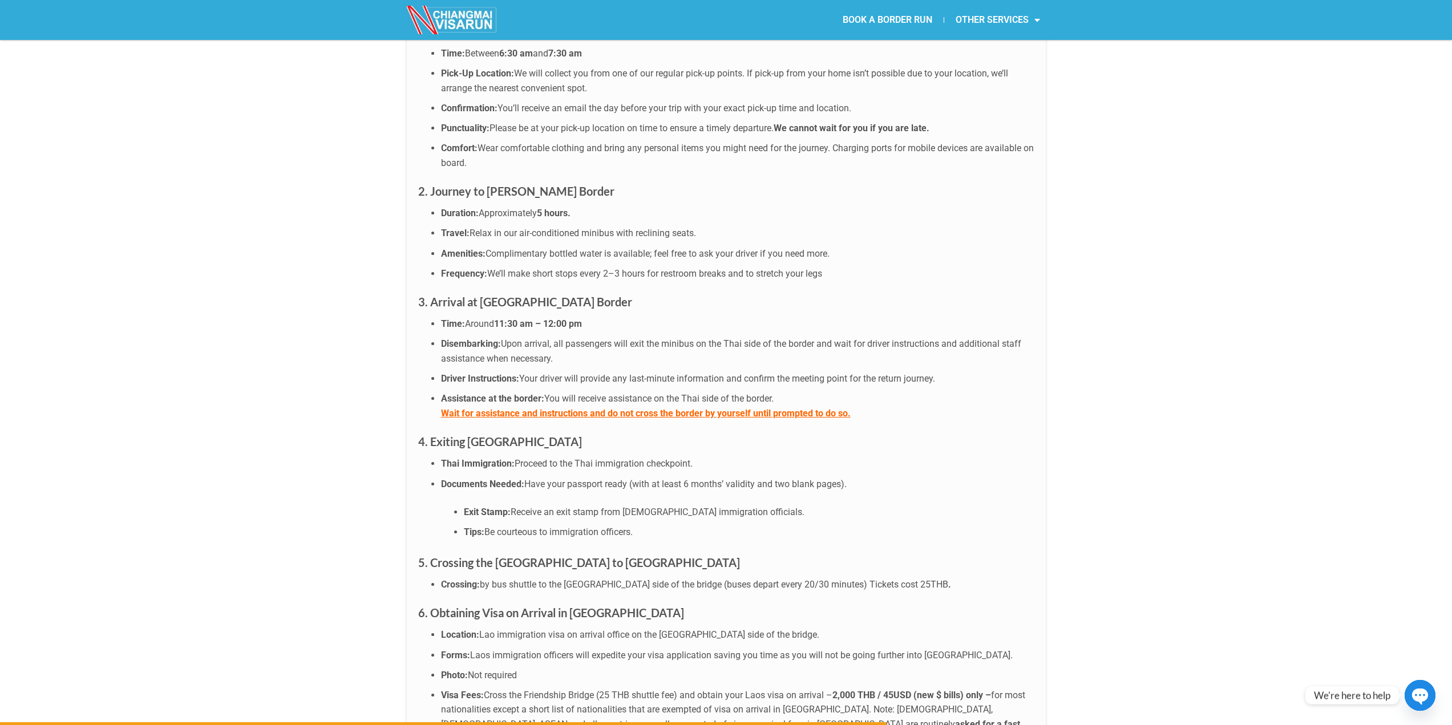
drag, startPoint x: 476, startPoint y: 248, endPoint x: 485, endPoint y: 251, distance: 9.6
click at [485, 295] on strong "3. Arrival at [GEOGRAPHIC_DATA] Border" at bounding box center [525, 302] width 214 height 14
click at [481, 295] on strong "3. Arrival at [GEOGRAPHIC_DATA] Border" at bounding box center [525, 302] width 214 height 14
drag, startPoint x: 481, startPoint y: 248, endPoint x: 587, endPoint y: 241, distance: 106.4
click at [587, 295] on strong "3. Arrival at [GEOGRAPHIC_DATA] Border" at bounding box center [525, 302] width 214 height 14
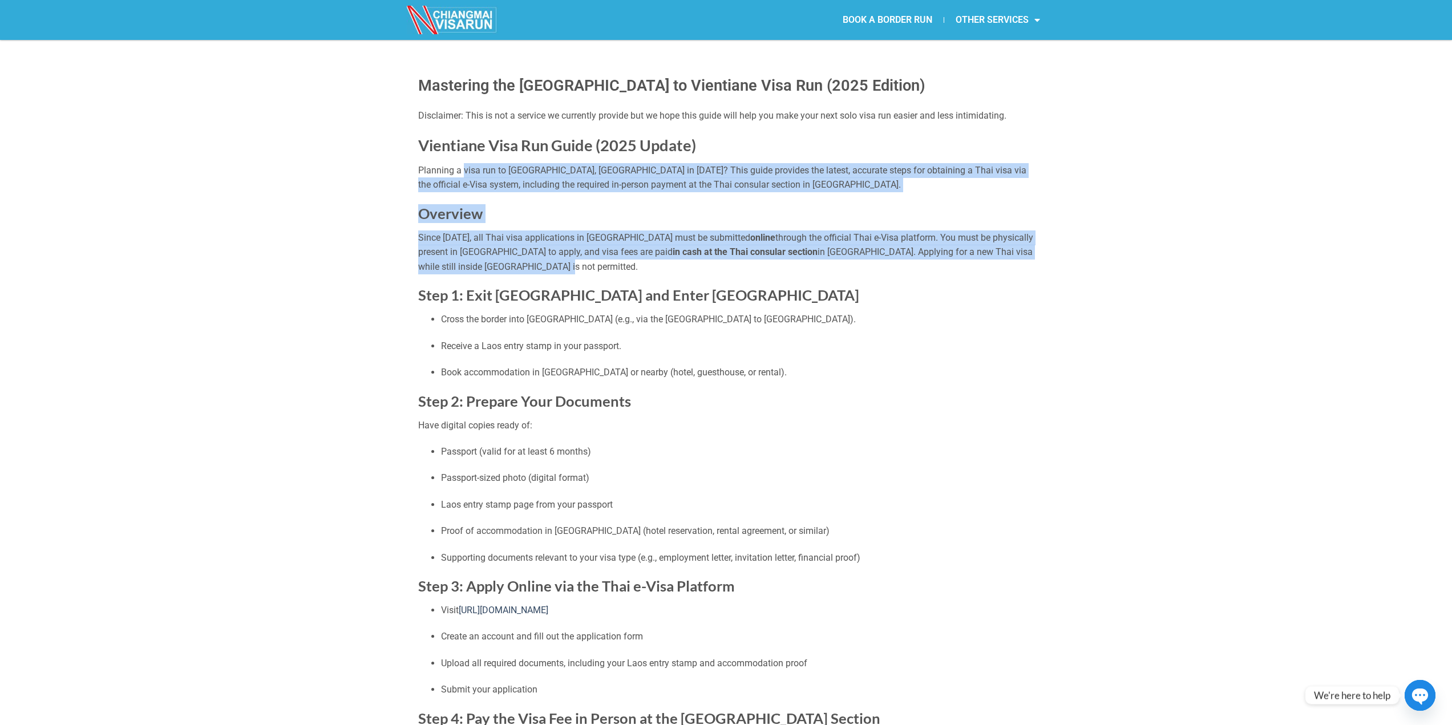
drag, startPoint x: 466, startPoint y: 171, endPoint x: 567, endPoint y: 269, distance: 141.6
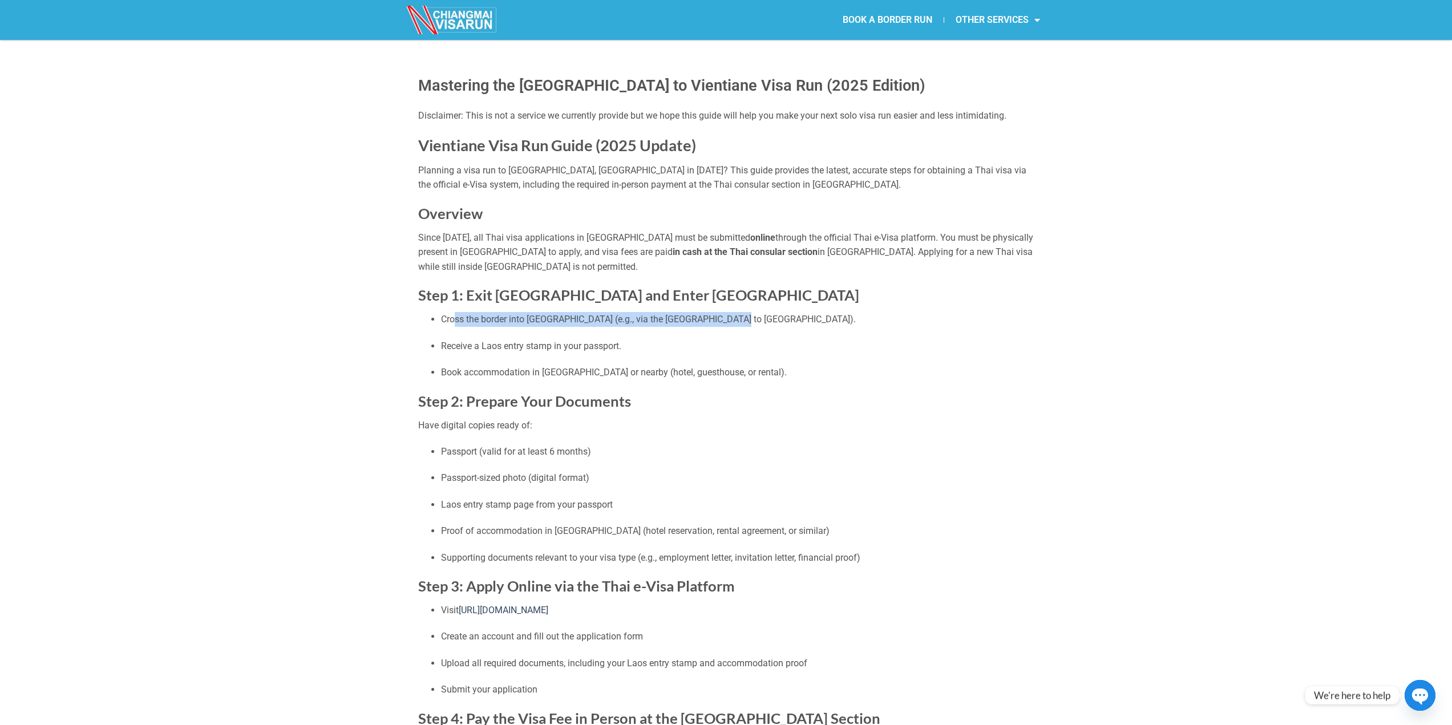
drag, startPoint x: 463, startPoint y: 321, endPoint x: 712, endPoint y: 319, distance: 249.4
click at [721, 320] on p "Cross the border into [GEOGRAPHIC_DATA] (e.g., via the [GEOGRAPHIC_DATA] to [GE…" at bounding box center [737, 319] width 593 height 15
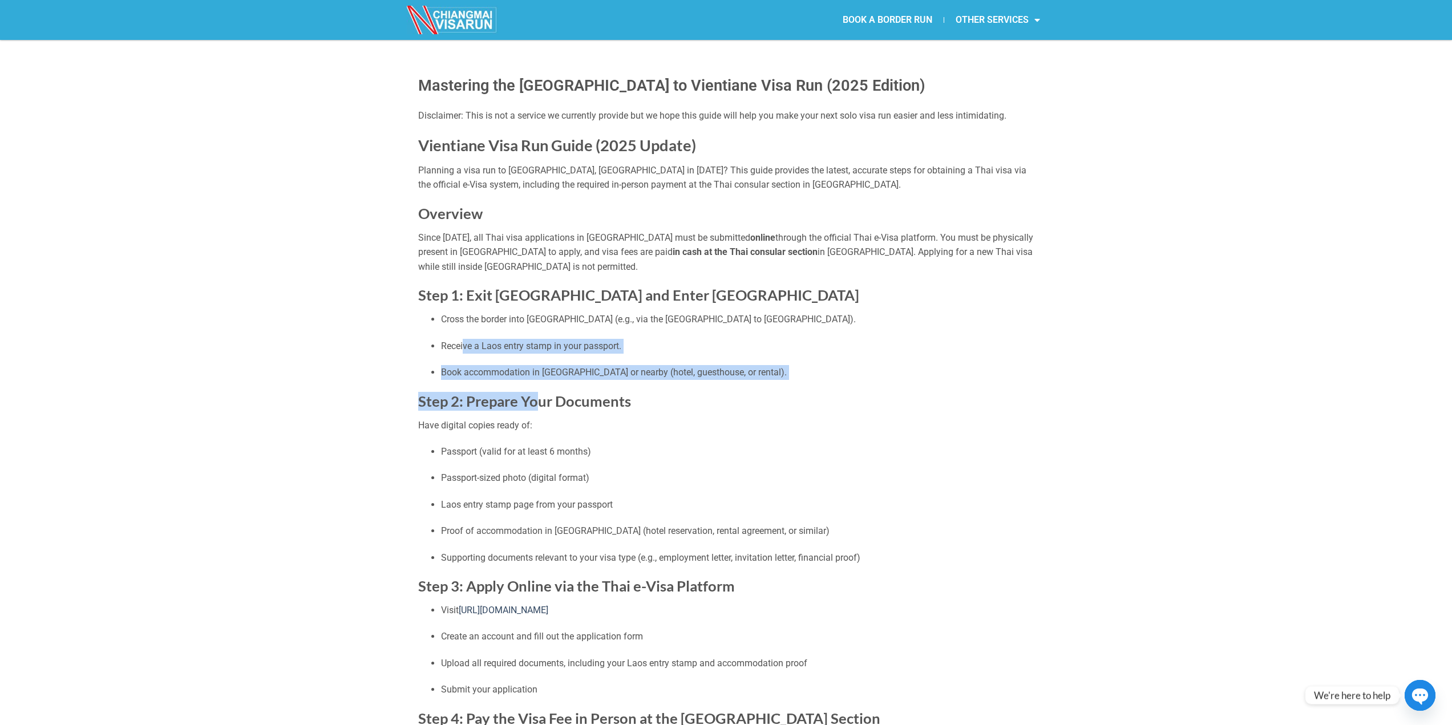
drag, startPoint x: 463, startPoint y: 348, endPoint x: 508, endPoint y: 415, distance: 80.6
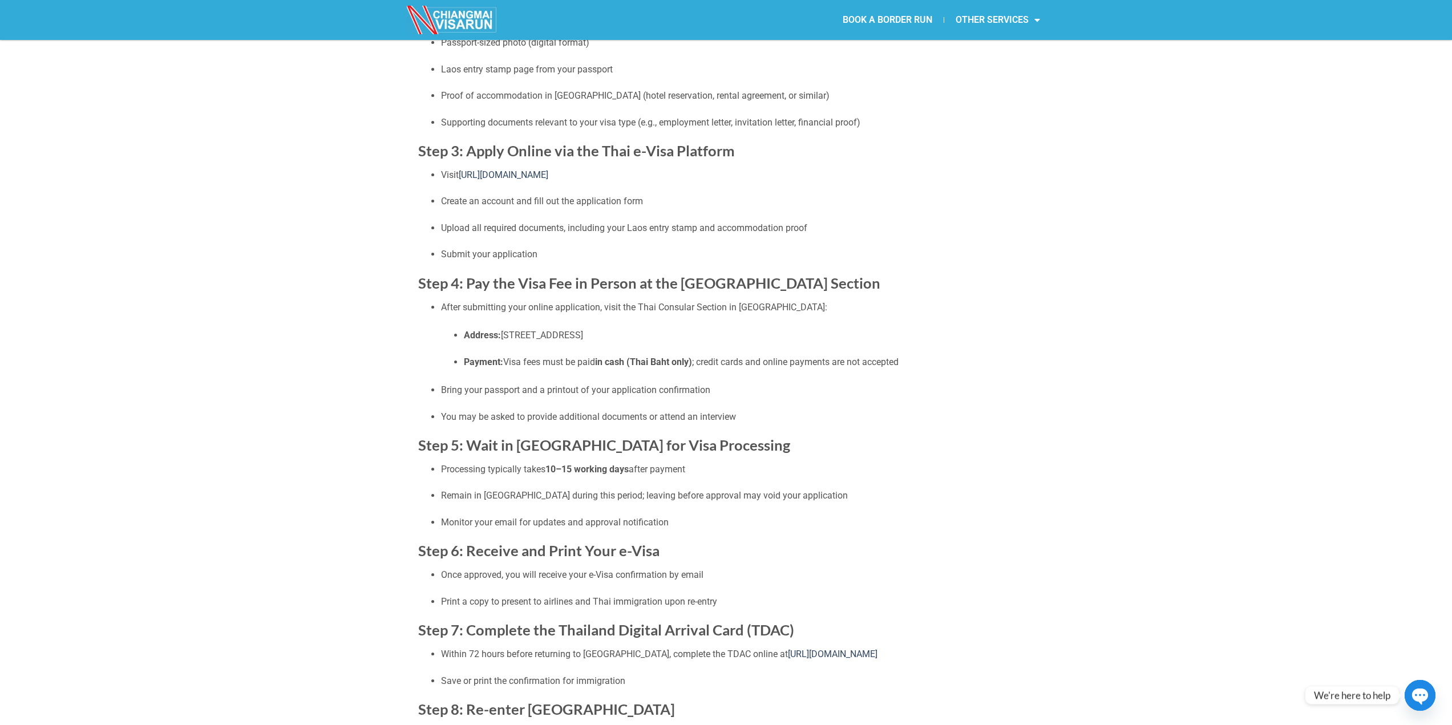
scroll to position [457, 0]
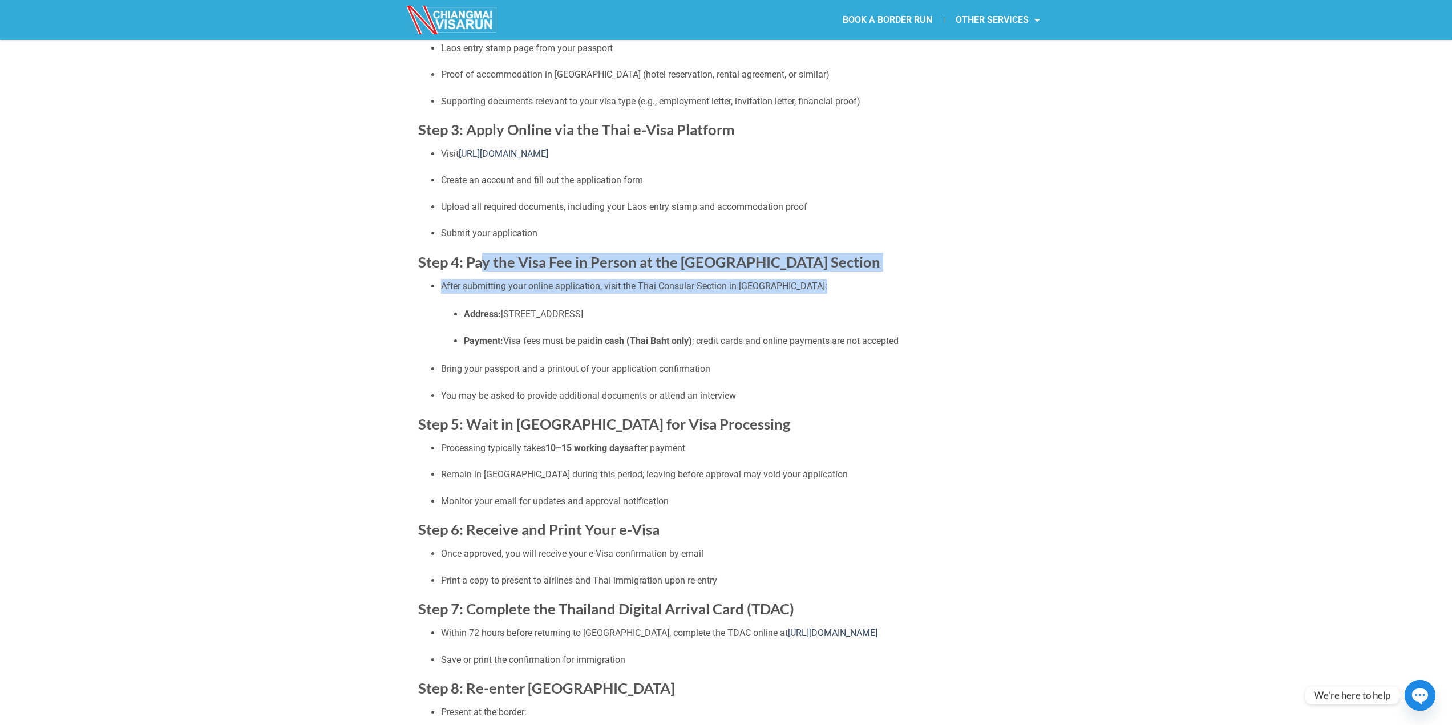
drag, startPoint x: 478, startPoint y: 262, endPoint x: 694, endPoint y: 310, distance: 221.5
click at [696, 306] on div "Disclaimer: This is not a service we currently provide but we hope this guide w…" at bounding box center [726, 372] width 616 height 1441
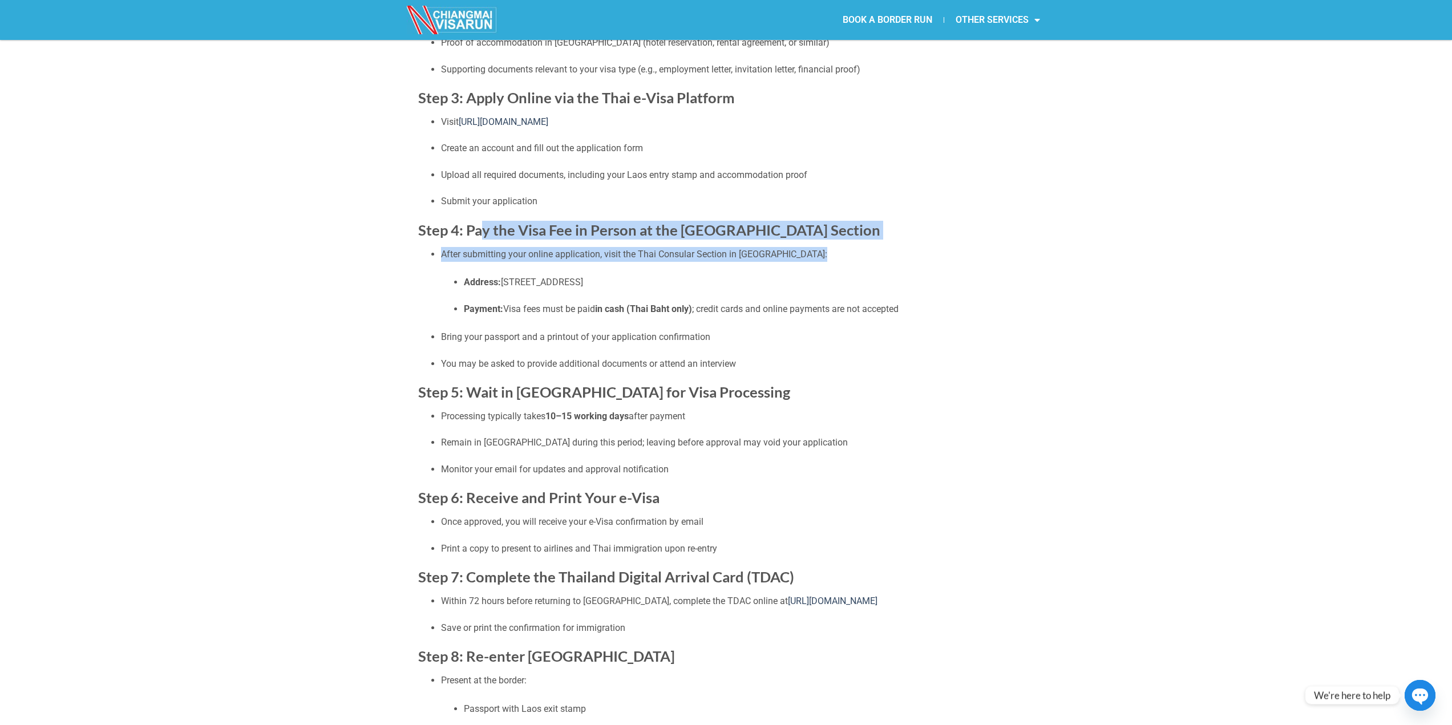
scroll to position [761, 0]
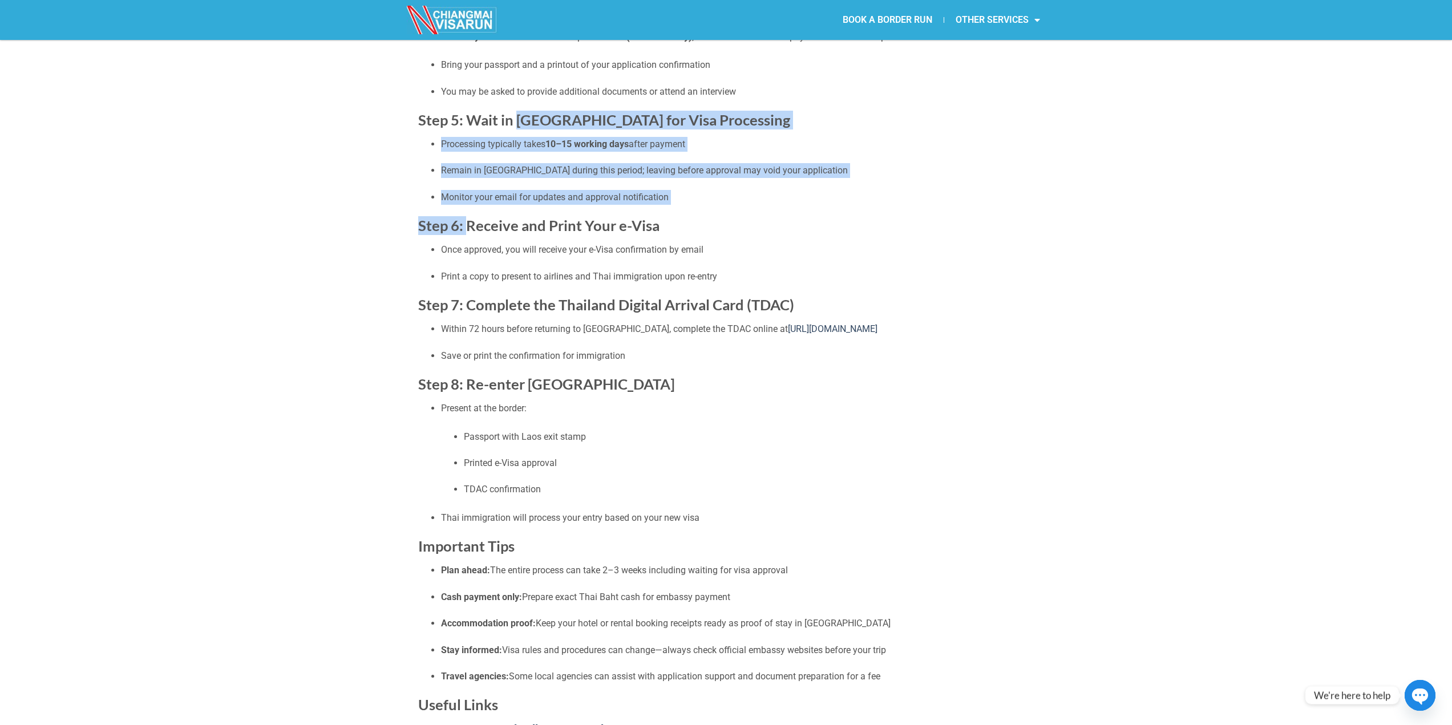
drag, startPoint x: 515, startPoint y: 127, endPoint x: 460, endPoint y: 235, distance: 120.7
click at [460, 227] on div "Disclaimer: This is not a service we currently provide but we hope this guide w…" at bounding box center [726, 68] width 616 height 1441
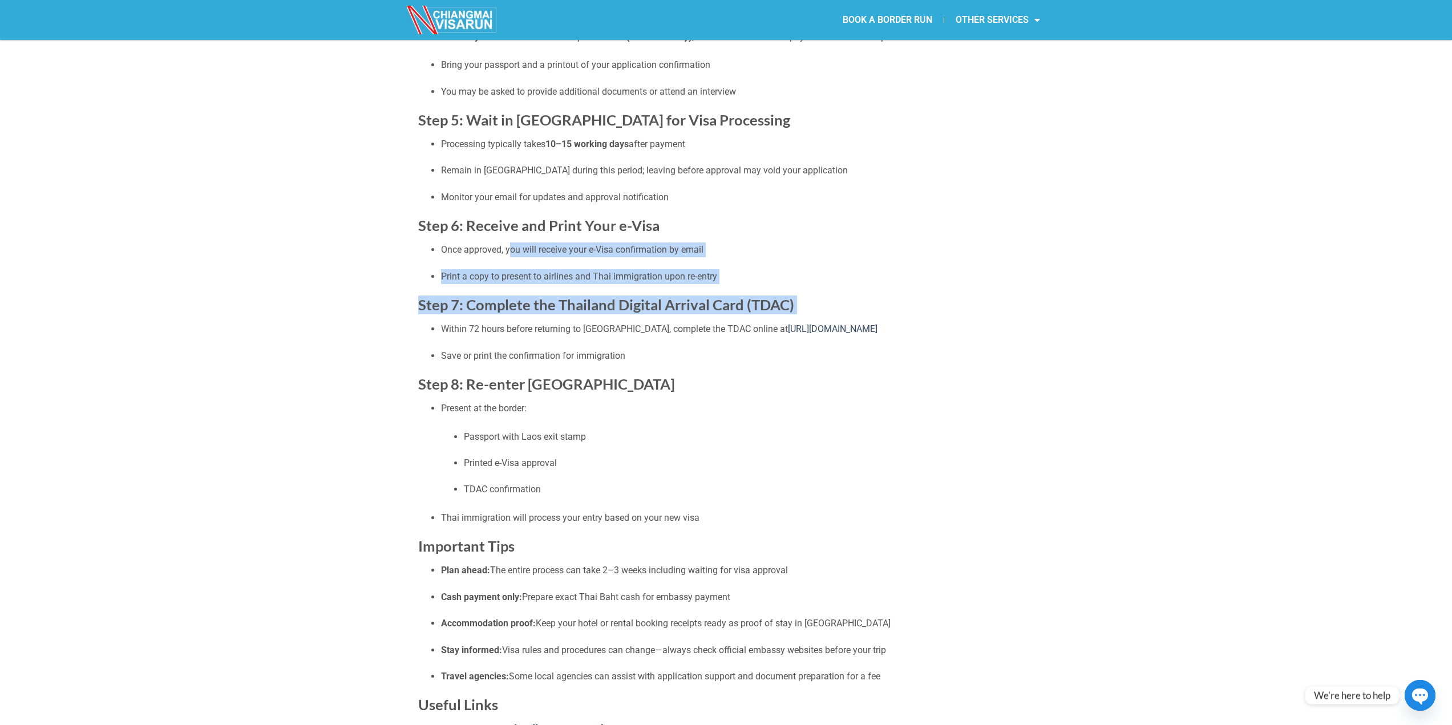
drag, startPoint x: 510, startPoint y: 244, endPoint x: 569, endPoint y: 329, distance: 103.7
click at [576, 322] on div "Disclaimer: This is not a service we currently provide but we hope this guide w…" at bounding box center [726, 68] width 616 height 1441
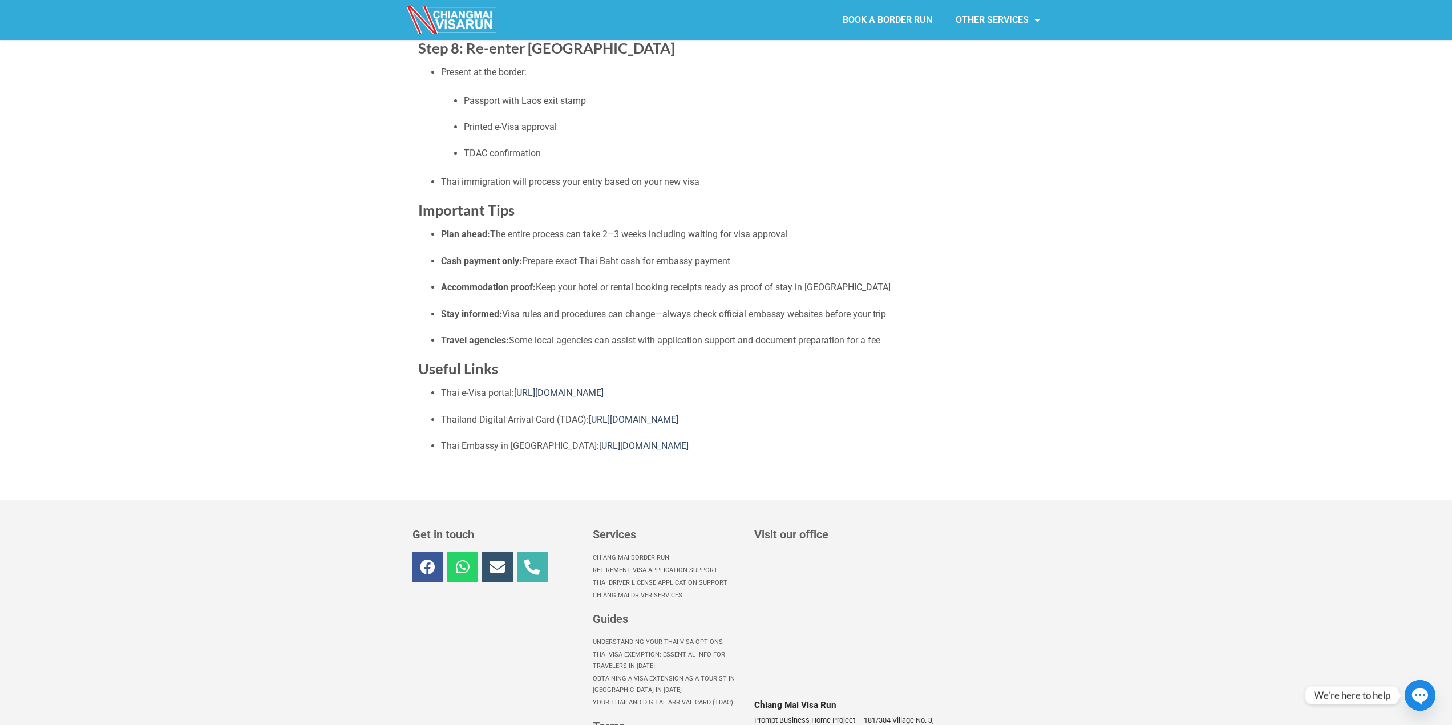
scroll to position [1269, 0]
